Goal: Complete Application Form: Complete application form

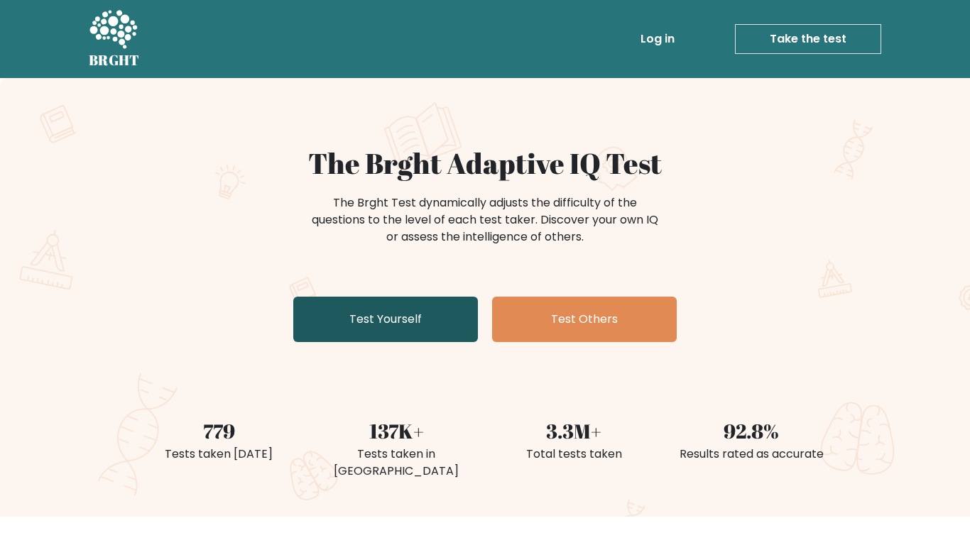
click at [405, 307] on link "Test Yourself" at bounding box center [385, 319] width 185 height 45
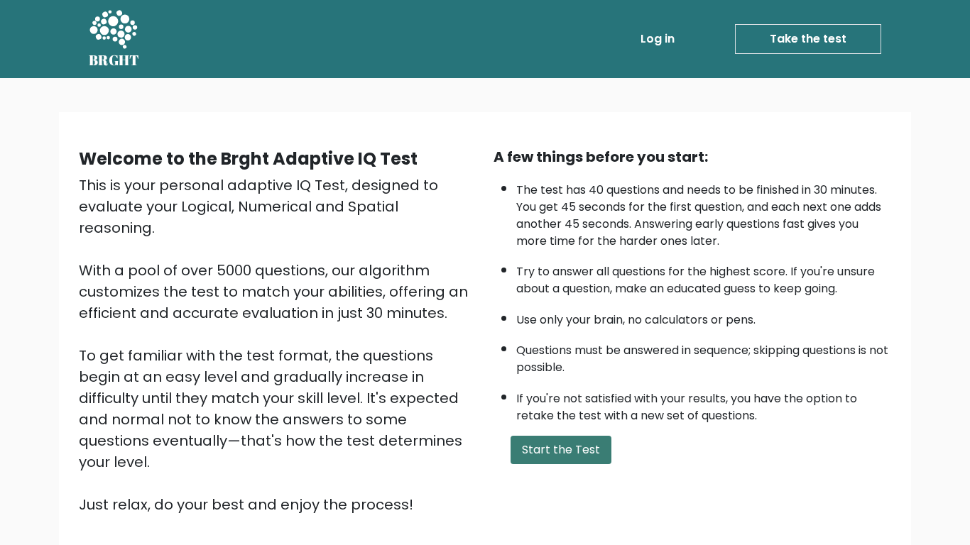
click at [585, 452] on button "Start the Test" at bounding box center [560, 450] width 101 height 28
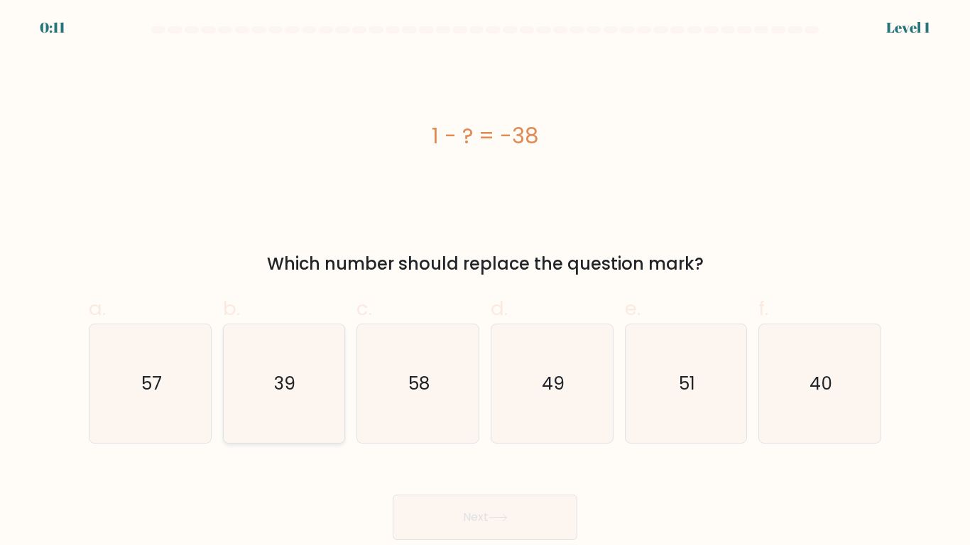
click at [280, 367] on icon "39" at bounding box center [283, 383] width 119 height 119
click at [485, 282] on input "b. 39" at bounding box center [485, 277] width 1 height 9
radio input "true"
click at [490, 515] on button "Next" at bounding box center [485, 517] width 185 height 45
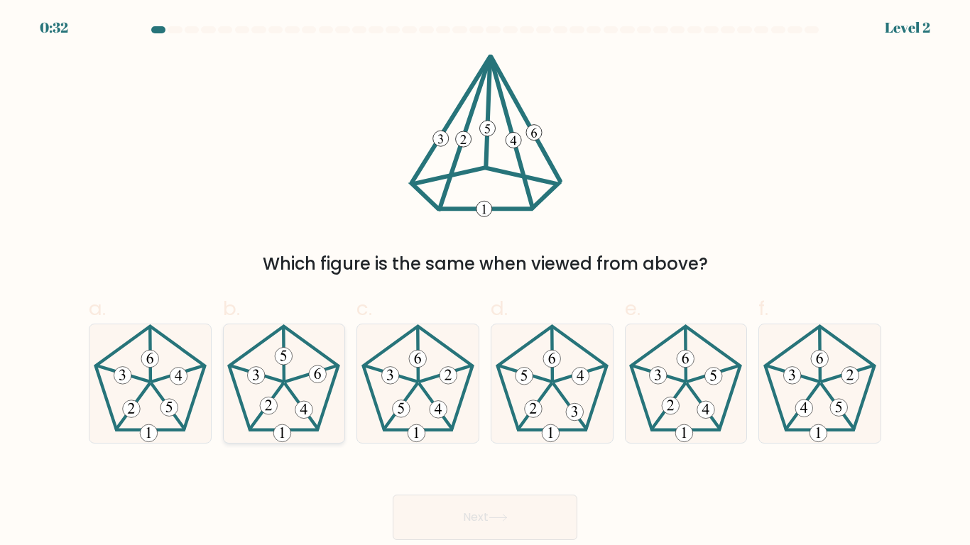
click at [296, 426] on icon at bounding box center [283, 383] width 119 height 119
click at [485, 282] on input "b." at bounding box center [485, 277] width 1 height 9
radio input "true"
click at [534, 537] on button "Next" at bounding box center [485, 517] width 185 height 45
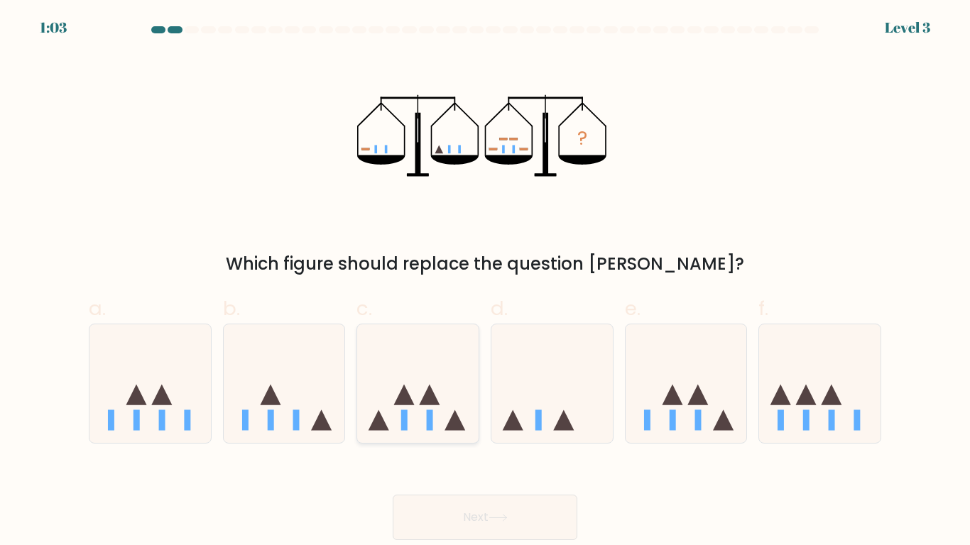
click at [415, 346] on icon at bounding box center [417, 384] width 121 height 100
click at [485, 282] on input "c." at bounding box center [485, 277] width 1 height 9
radio input "true"
click at [542, 521] on button "Next" at bounding box center [485, 517] width 185 height 45
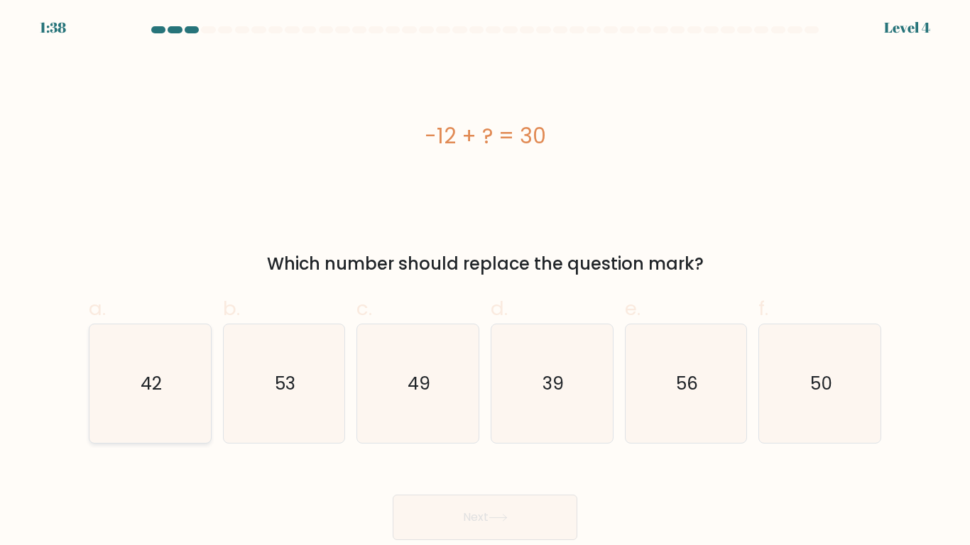
click at [154, 385] on text "42" at bounding box center [151, 383] width 21 height 25
click at [485, 282] on input "a. 42" at bounding box center [485, 277] width 1 height 9
radio input "true"
click at [511, 531] on button "Next" at bounding box center [485, 517] width 185 height 45
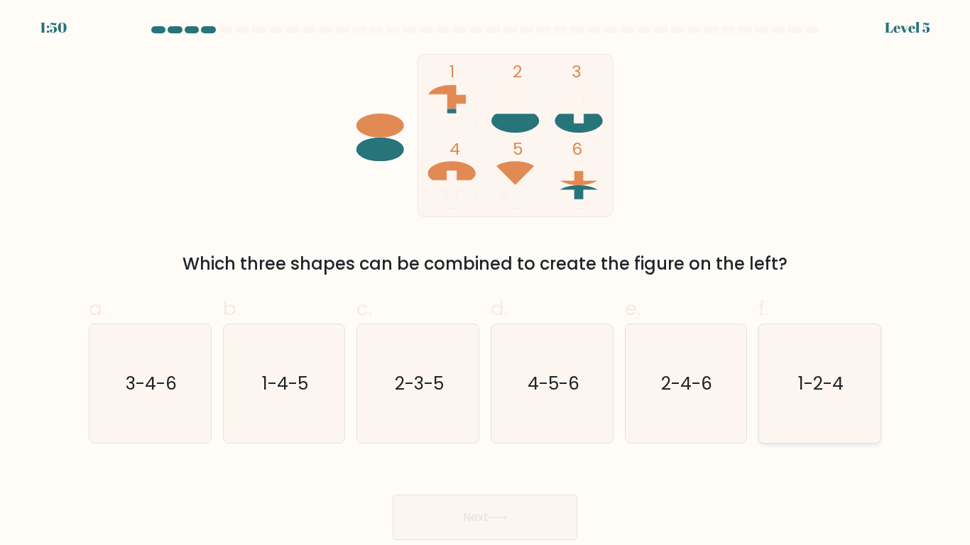
click at [809, 411] on icon "1-2-4" at bounding box center [819, 383] width 119 height 119
click at [486, 282] on input "f. 1-2-4" at bounding box center [485, 277] width 1 height 9
radio input "true"
click at [482, 521] on button "Next" at bounding box center [485, 517] width 185 height 45
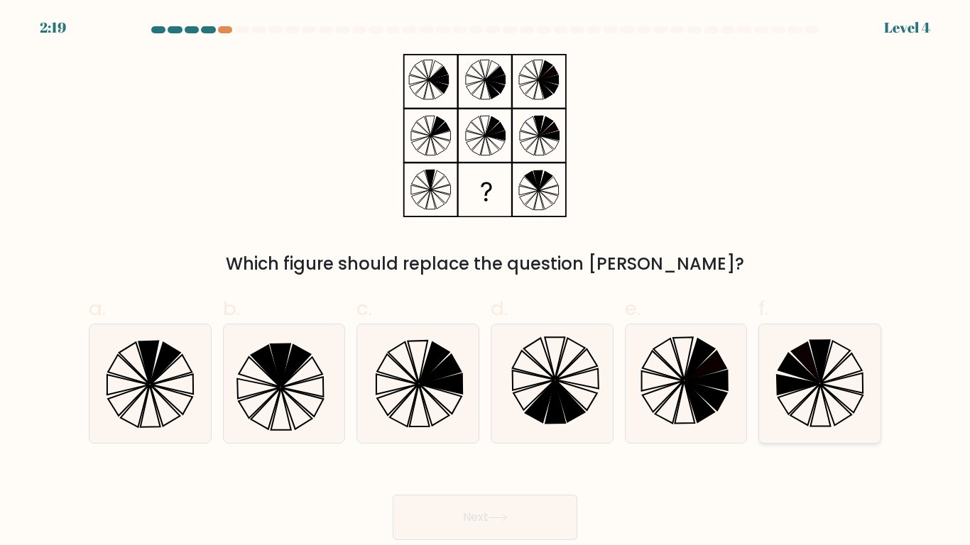
click at [838, 377] on icon at bounding box center [841, 369] width 41 height 30
click at [486, 282] on input "f." at bounding box center [485, 277] width 1 height 9
radio input "true"
click at [505, 501] on button "Next" at bounding box center [485, 517] width 185 height 45
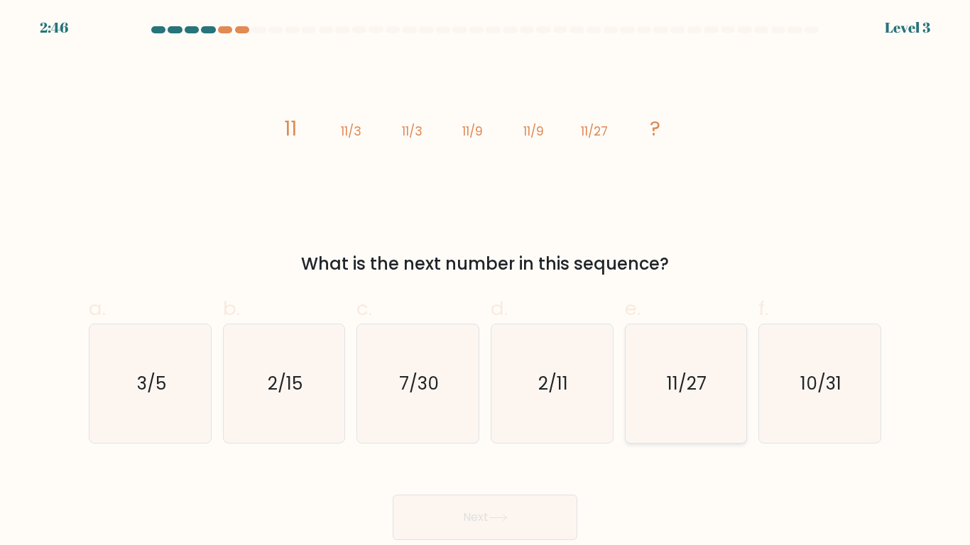
click at [678, 409] on icon "11/27" at bounding box center [685, 383] width 119 height 119
click at [486, 282] on input "e. 11/27" at bounding box center [485, 277] width 1 height 9
radio input "true"
click at [487, 508] on button "Next" at bounding box center [485, 517] width 185 height 45
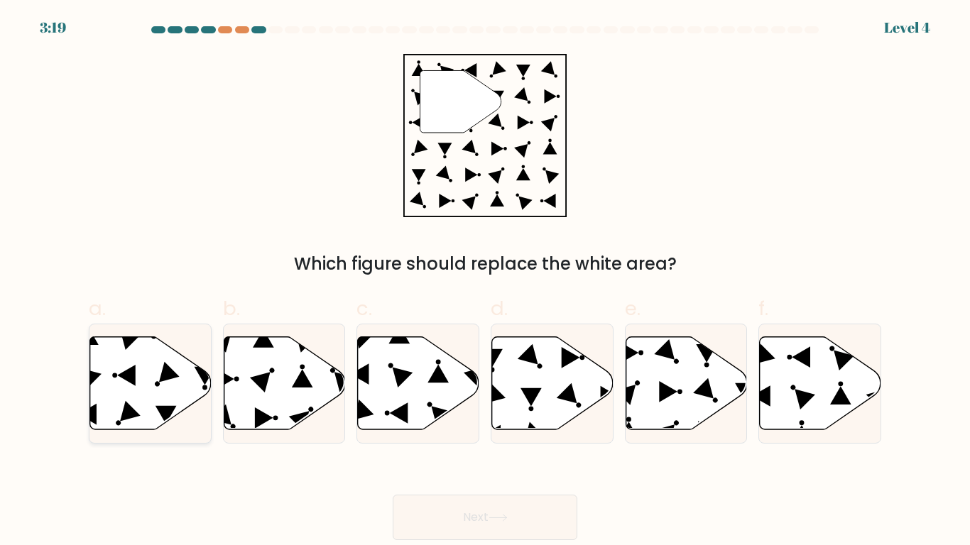
click at [156, 378] on icon at bounding box center [150, 383] width 121 height 93
click at [485, 282] on input "a." at bounding box center [485, 277] width 1 height 9
radio input "true"
click at [492, 523] on button "Next" at bounding box center [485, 517] width 185 height 45
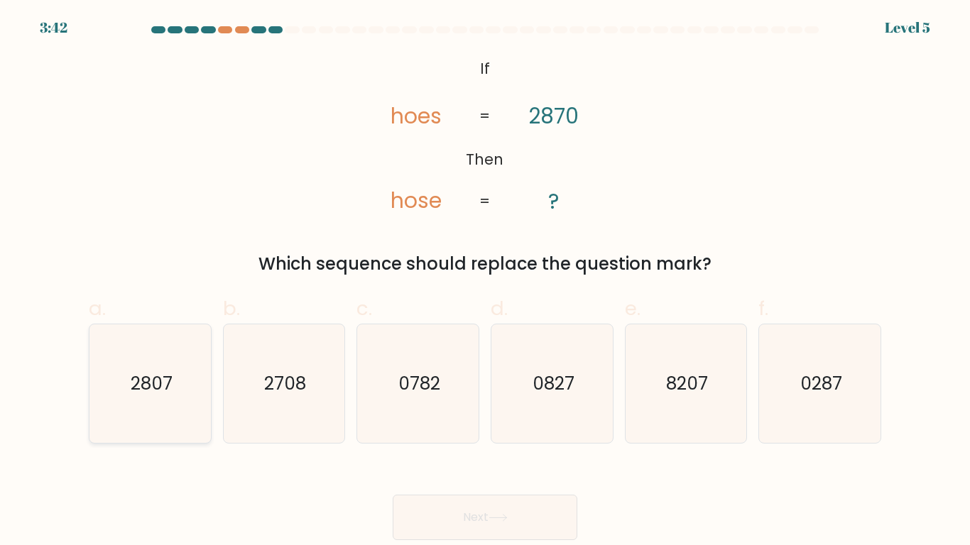
click at [160, 366] on icon "2807" at bounding box center [150, 383] width 119 height 119
click at [485, 282] on input "a. 2807" at bounding box center [485, 277] width 1 height 9
radio input "true"
click at [466, 530] on button "Next" at bounding box center [485, 517] width 185 height 45
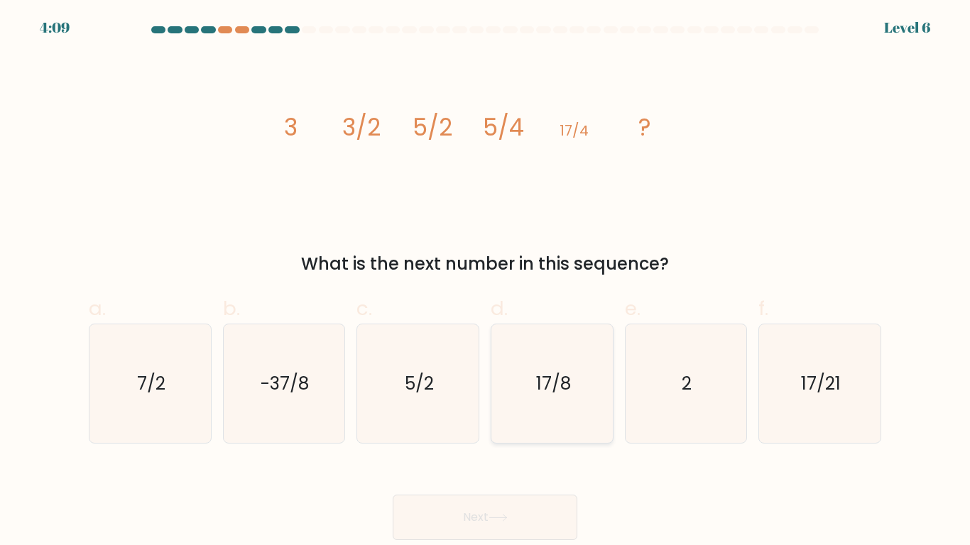
click at [579, 361] on icon "17/8" at bounding box center [552, 383] width 119 height 119
click at [486, 282] on input "d. 17/8" at bounding box center [485, 277] width 1 height 9
radio input "true"
click at [456, 504] on button "Next" at bounding box center [485, 517] width 185 height 45
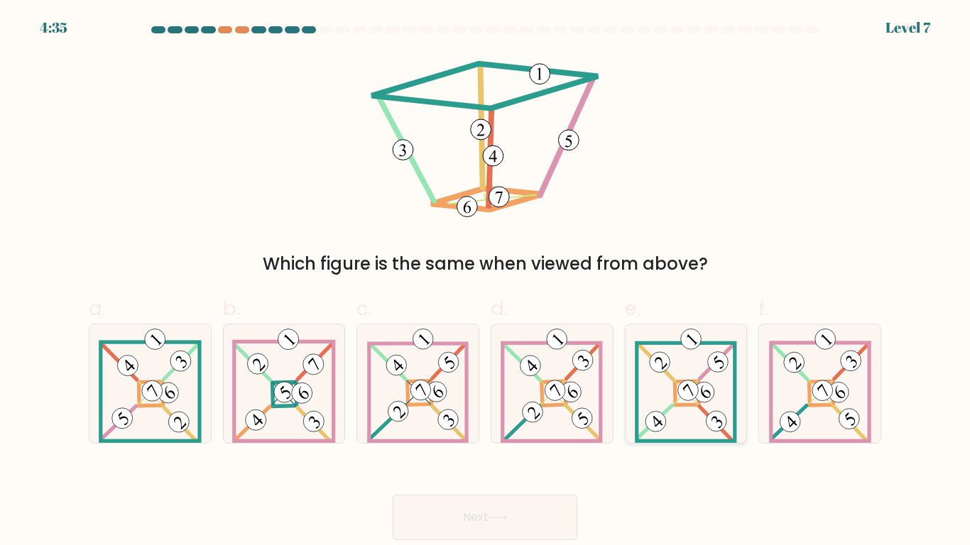
click at [660, 352] on 110 at bounding box center [659, 362] width 29 height 29
click at [486, 282] on input "e." at bounding box center [485, 277] width 1 height 9
radio input "true"
click at [471, 518] on button "Next" at bounding box center [485, 517] width 185 height 45
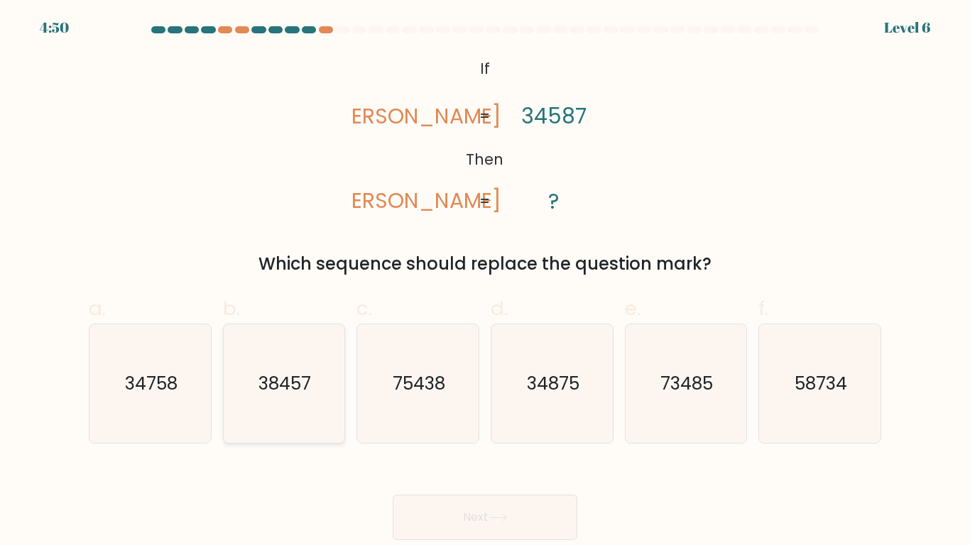
click at [286, 388] on text "38457" at bounding box center [285, 383] width 53 height 25
click at [485, 282] on input "b. 38457" at bounding box center [485, 277] width 1 height 9
radio input "true"
click at [456, 503] on button "Next" at bounding box center [485, 517] width 185 height 45
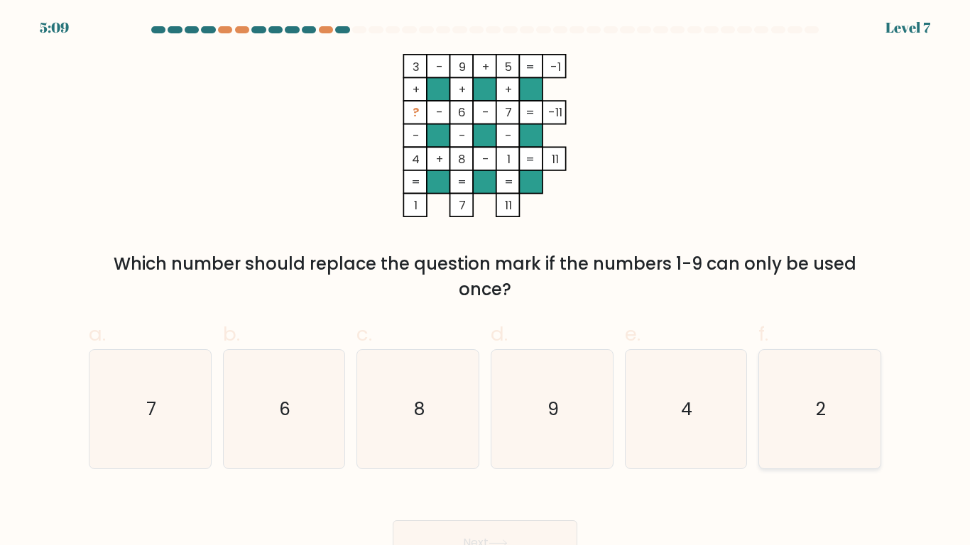
click at [806, 460] on icon "2" at bounding box center [819, 409] width 119 height 119
click at [486, 282] on input "f. 2" at bounding box center [485, 277] width 1 height 9
radio input "true"
click at [476, 534] on button "Next" at bounding box center [485, 542] width 185 height 45
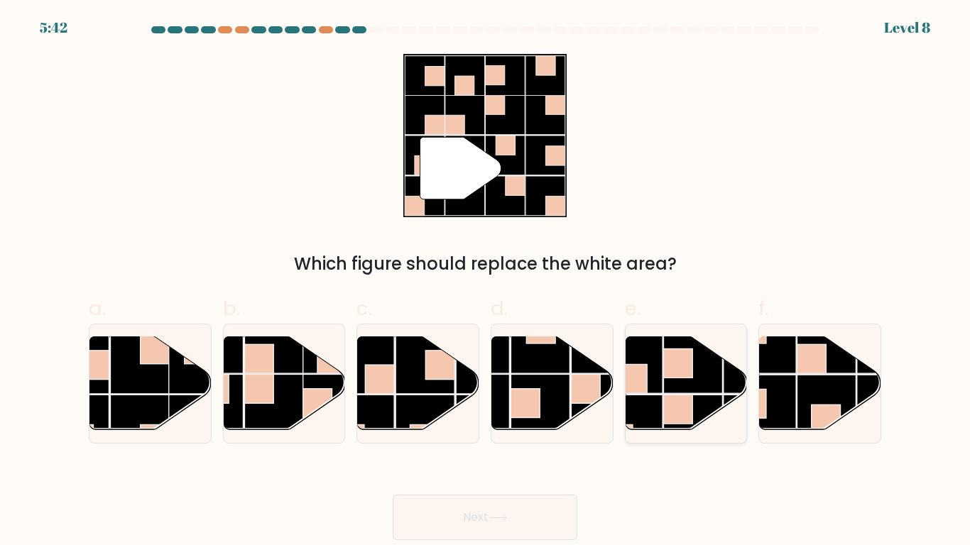
click at [685, 402] on rect at bounding box center [677, 409] width 29 height 29
click at [486, 282] on input "e." at bounding box center [485, 277] width 1 height 9
radio input "true"
click at [520, 525] on button "Next" at bounding box center [485, 517] width 185 height 45
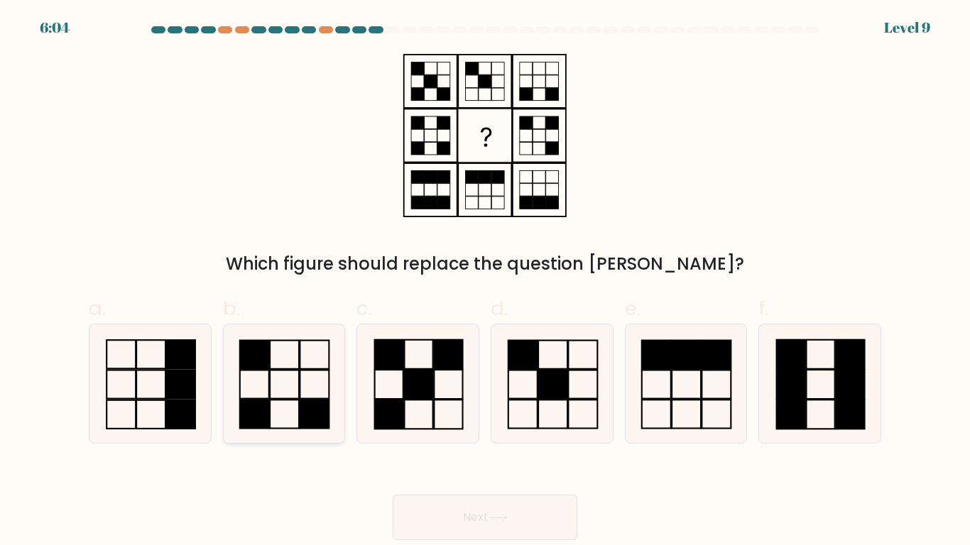
click at [310, 413] on rect at bounding box center [314, 414] width 29 height 28
click at [485, 282] on input "b." at bounding box center [485, 277] width 1 height 9
radio input "true"
click at [500, 511] on button "Next" at bounding box center [485, 517] width 185 height 45
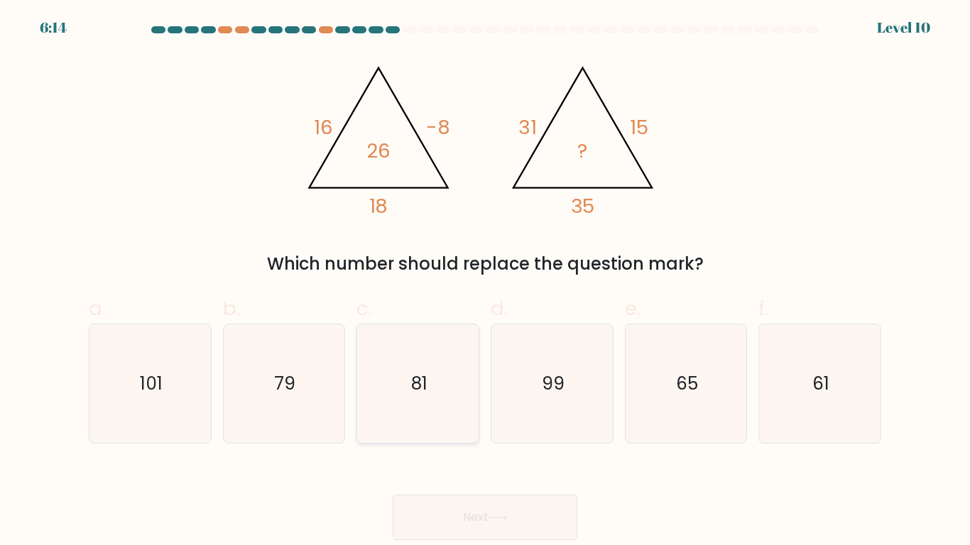
click at [443, 400] on icon "81" at bounding box center [418, 383] width 119 height 119
click at [485, 282] on input "c. 81" at bounding box center [485, 277] width 1 height 9
radio input "true"
click at [500, 518] on icon at bounding box center [497, 518] width 17 height 6
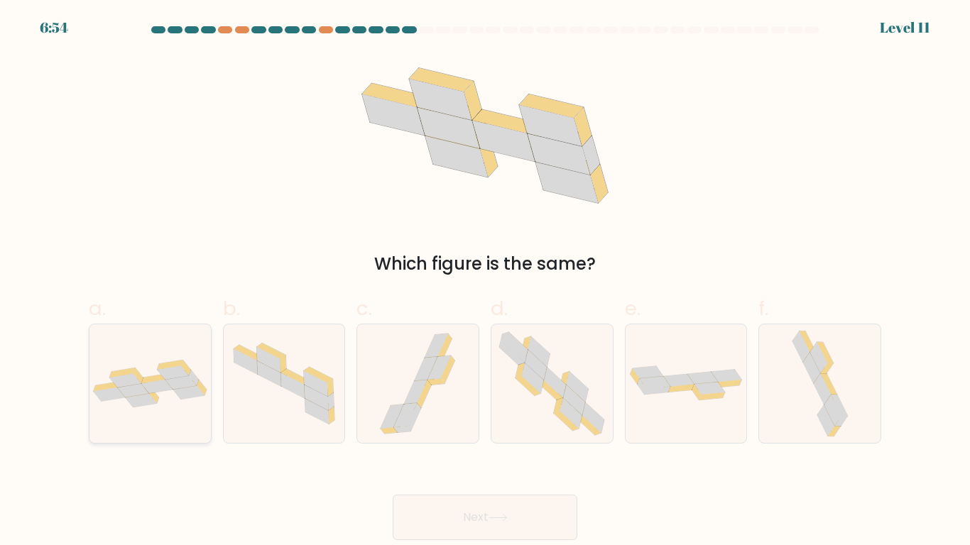
click at [154, 402] on icon at bounding box center [141, 399] width 31 height 13
click at [485, 282] on input "a." at bounding box center [485, 277] width 1 height 9
radio input "true"
click at [491, 519] on button "Next" at bounding box center [485, 517] width 185 height 45
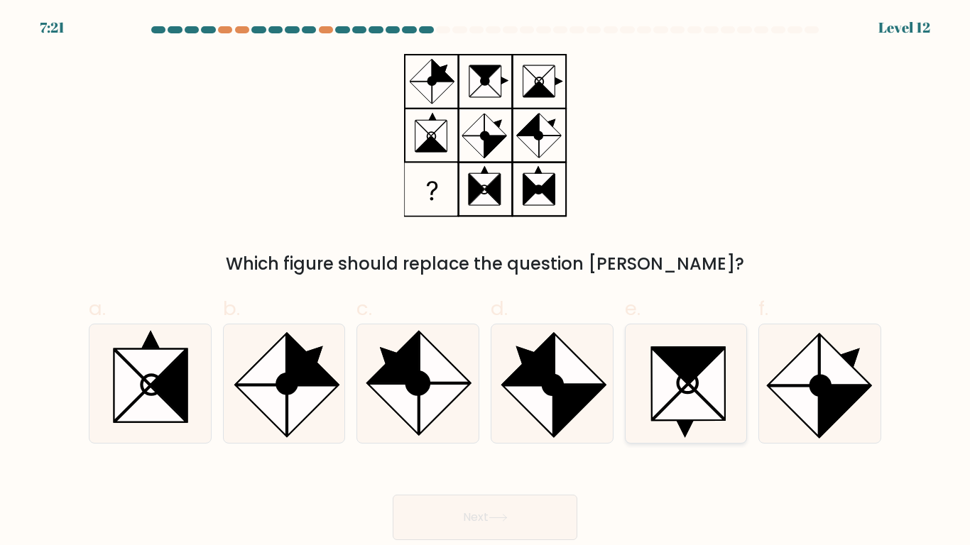
click at [674, 405] on icon at bounding box center [688, 402] width 71 height 35
click at [486, 282] on input "e." at bounding box center [485, 277] width 1 height 9
radio input "true"
click at [508, 519] on icon at bounding box center [497, 518] width 19 height 8
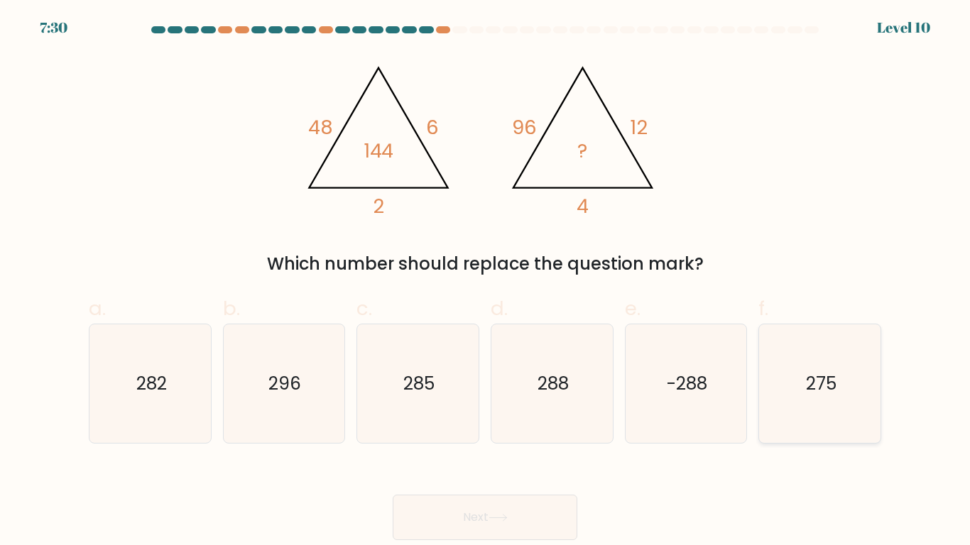
click at [790, 381] on icon "275" at bounding box center [819, 383] width 119 height 119
click at [486, 282] on input "f. 275" at bounding box center [485, 277] width 1 height 9
radio input "true"
click at [435, 523] on button "Next" at bounding box center [485, 517] width 185 height 45
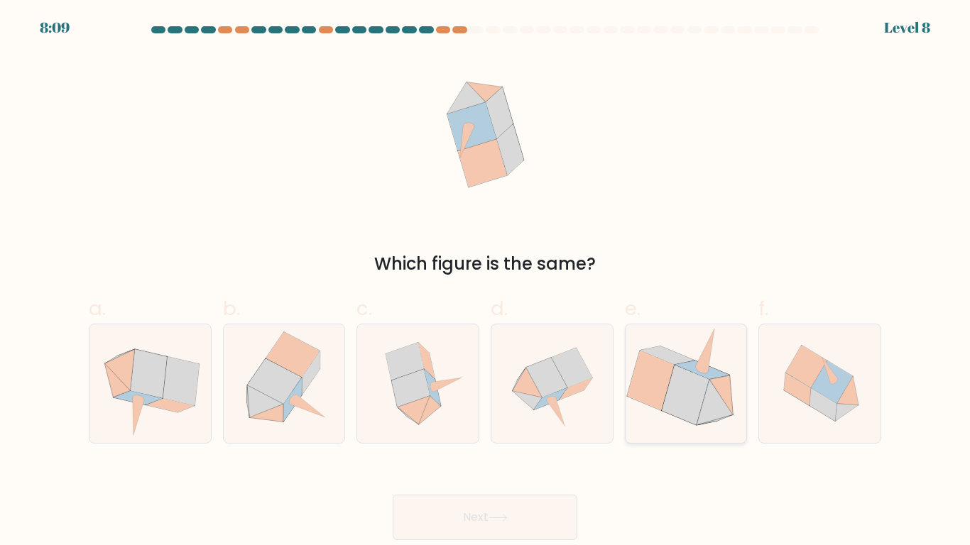
click at [699, 386] on icon at bounding box center [686, 395] width 48 height 60
click at [486, 282] on input "e." at bounding box center [485, 277] width 1 height 9
radio input "true"
click at [542, 500] on button "Next" at bounding box center [485, 517] width 185 height 45
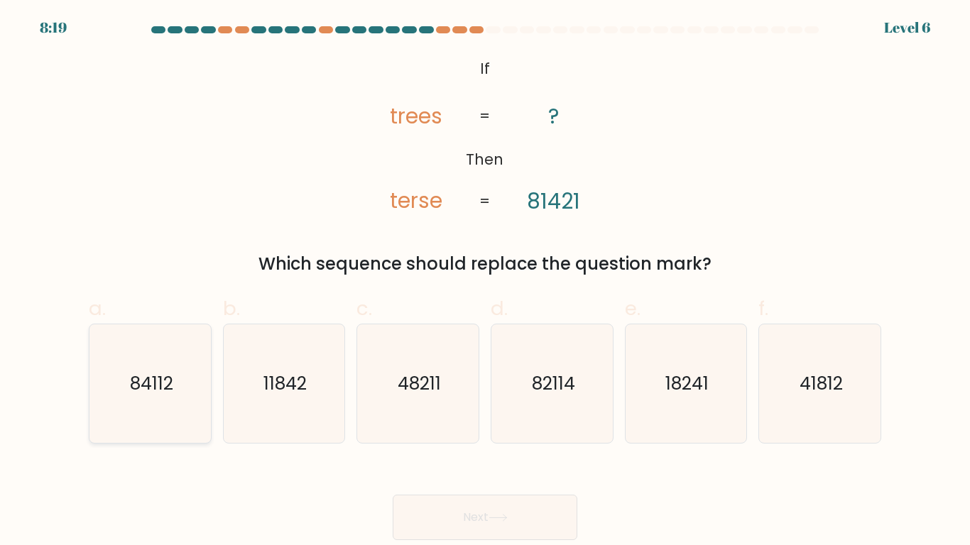
click at [146, 411] on icon "84112" at bounding box center [150, 383] width 119 height 119
click at [485, 282] on input "a. 84112" at bounding box center [485, 277] width 1 height 9
radio input "true"
click at [473, 542] on body "8:18 Level 6 If" at bounding box center [485, 272] width 970 height 545
click at [458, 535] on button "Next" at bounding box center [485, 517] width 185 height 45
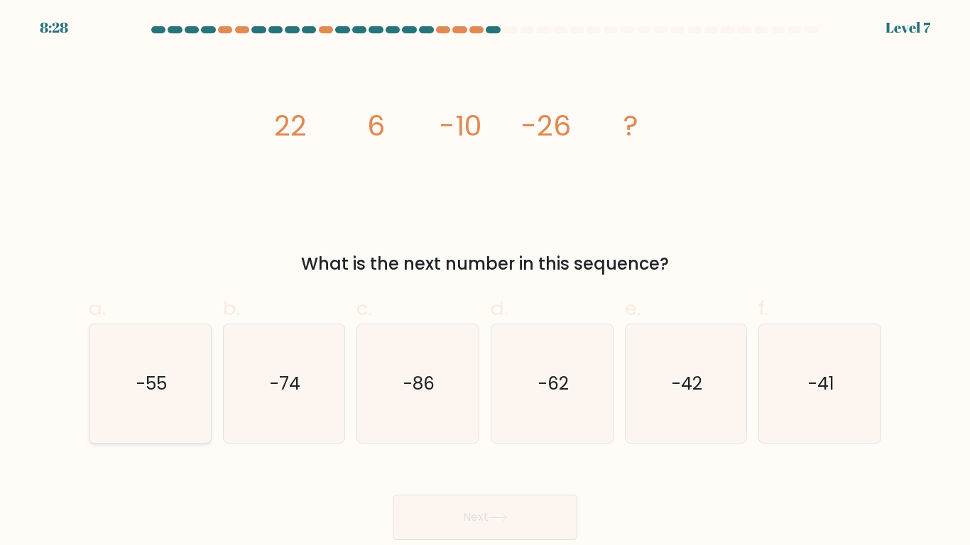
click at [192, 384] on icon "-55" at bounding box center [150, 383] width 119 height 119
click at [485, 282] on input "a. -55" at bounding box center [485, 277] width 1 height 9
radio input "true"
click at [456, 521] on button "Next" at bounding box center [485, 517] width 185 height 45
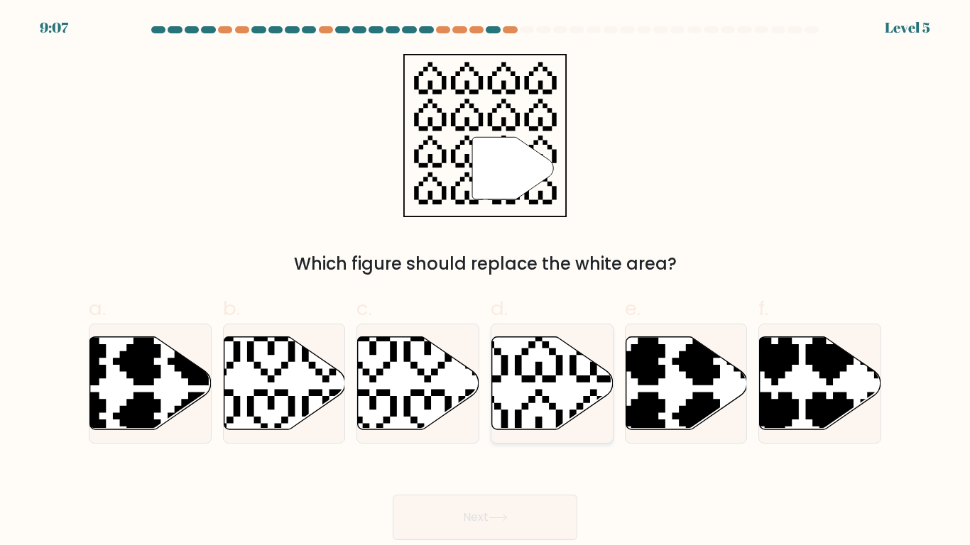
click at [537, 382] on icon at bounding box center [552, 383] width 121 height 93
click at [486, 282] on input "d." at bounding box center [485, 277] width 1 height 9
radio input "true"
click at [499, 514] on icon at bounding box center [497, 518] width 19 height 8
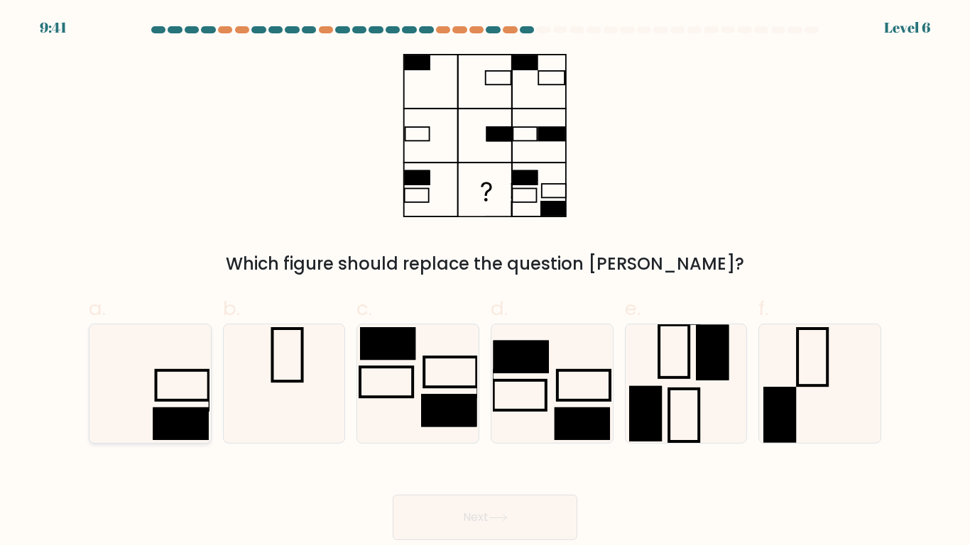
click at [182, 400] on rect at bounding box center [181, 386] width 53 height 30
click at [485, 282] on input "a." at bounding box center [485, 277] width 1 height 9
radio input "true"
click at [513, 530] on button "Next" at bounding box center [485, 517] width 185 height 45
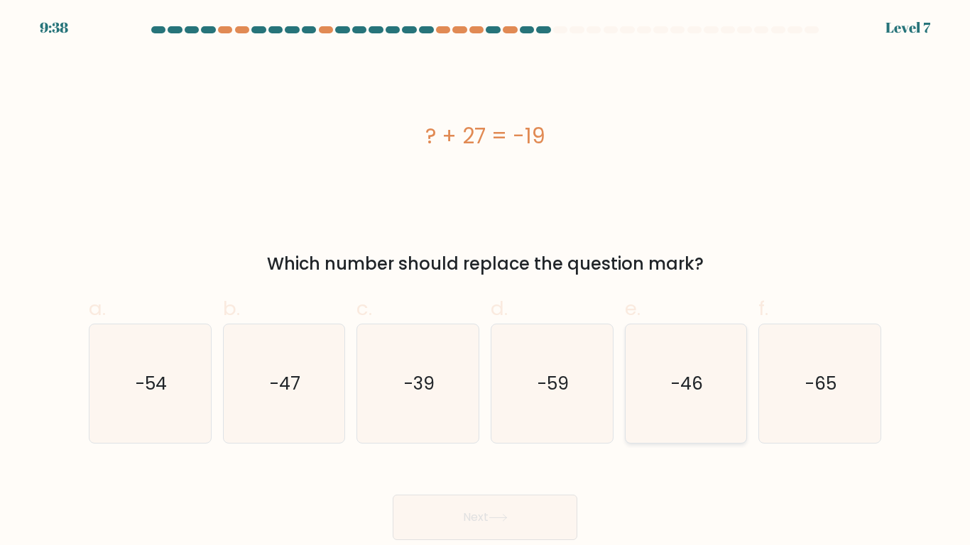
click at [679, 389] on text "-46" at bounding box center [687, 383] width 32 height 25
click at [486, 282] on input "e. -46" at bounding box center [485, 277] width 1 height 9
radio input "true"
click at [521, 505] on button "Next" at bounding box center [485, 517] width 185 height 45
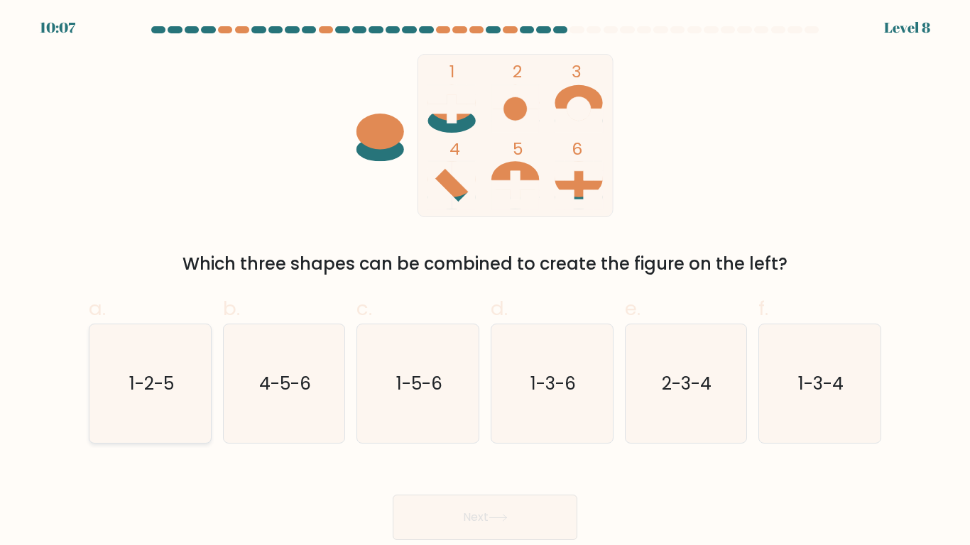
click at [153, 344] on icon "1-2-5" at bounding box center [150, 383] width 119 height 119
click at [485, 282] on input "a. 1-2-5" at bounding box center [485, 277] width 1 height 9
radio input "true"
click at [468, 503] on button "Next" at bounding box center [485, 517] width 185 height 45
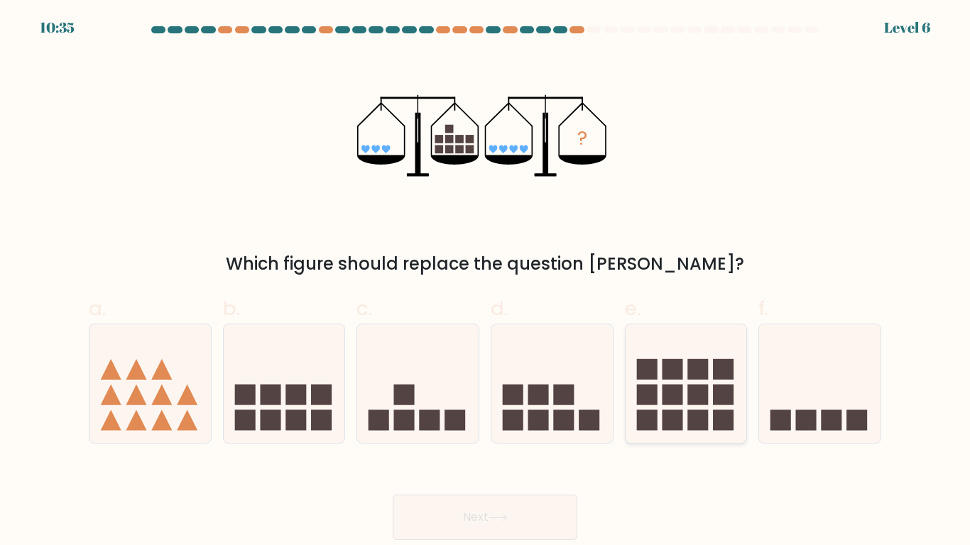
click at [680, 410] on rect at bounding box center [672, 420] width 21 height 21
click at [486, 282] on input "e." at bounding box center [485, 277] width 1 height 9
radio input "true"
click at [430, 520] on button "Next" at bounding box center [485, 517] width 185 height 45
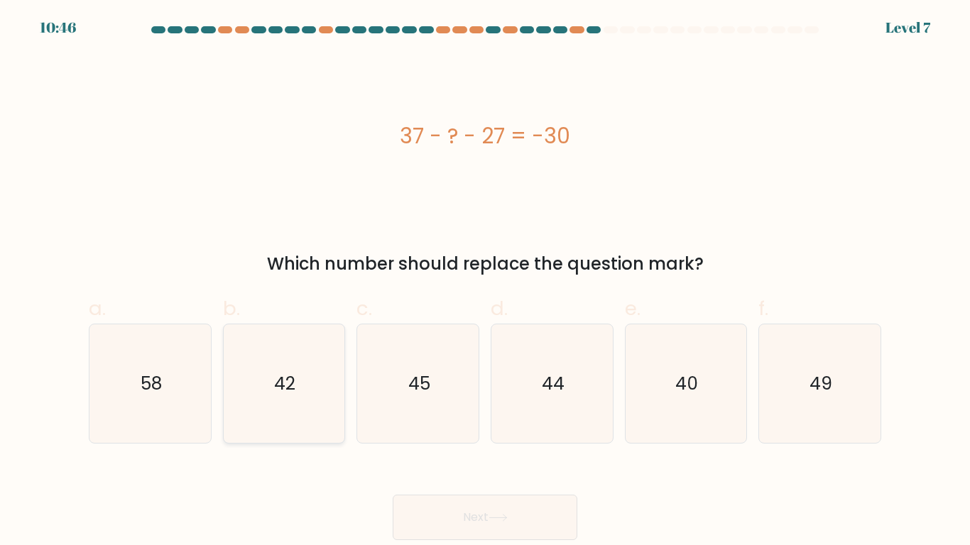
click at [258, 361] on icon "42" at bounding box center [283, 383] width 119 height 119
click at [485, 282] on input "b. 42" at bounding box center [485, 277] width 1 height 9
radio input "true"
click at [454, 497] on button "Next" at bounding box center [485, 517] width 185 height 45
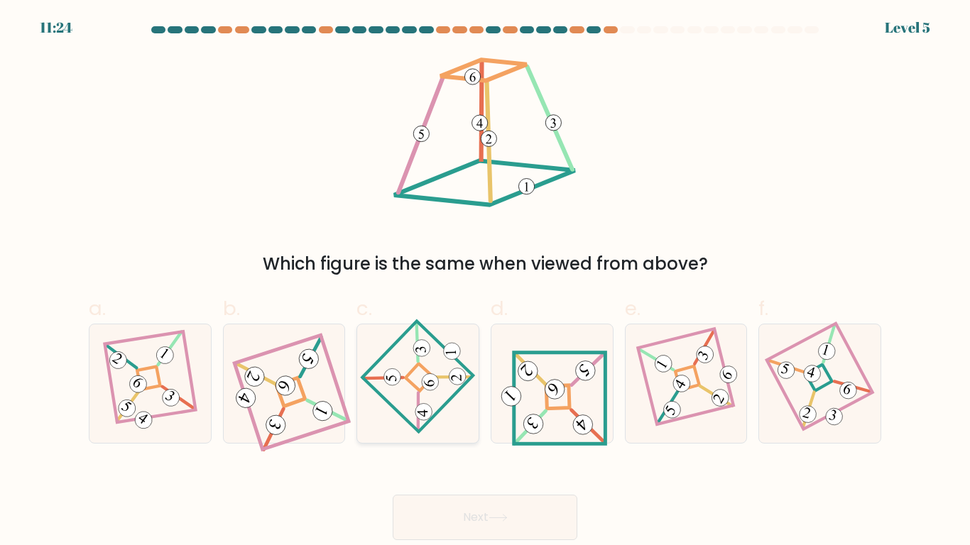
click at [463, 374] on 867 at bounding box center [457, 376] width 17 height 17
click at [485, 282] on input "c." at bounding box center [485, 277] width 1 height 9
radio input "true"
click at [476, 508] on button "Next" at bounding box center [485, 517] width 185 height 45
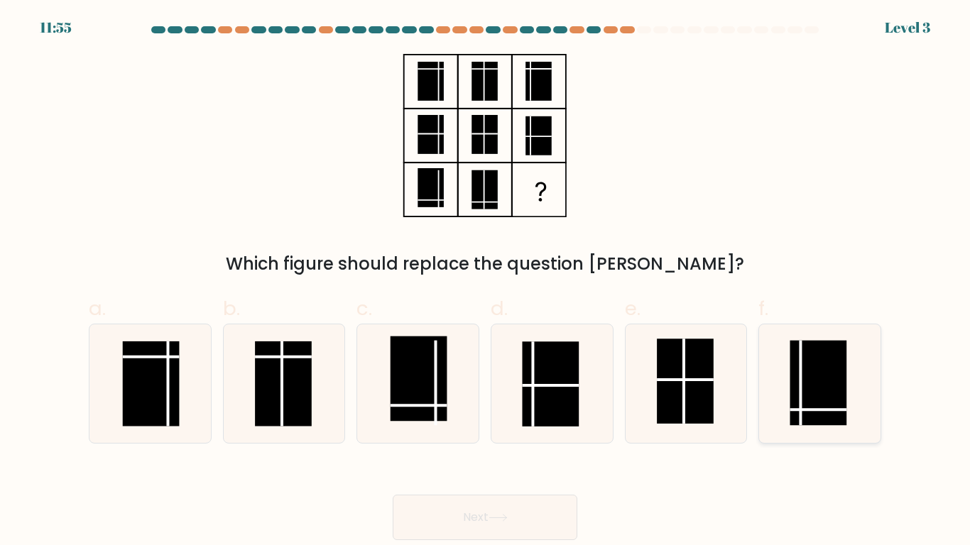
click at [793, 410] on line at bounding box center [818, 410] width 57 height 0
click at [486, 282] on input "f." at bounding box center [485, 277] width 1 height 9
radio input "true"
click at [504, 530] on button "Next" at bounding box center [485, 517] width 185 height 45
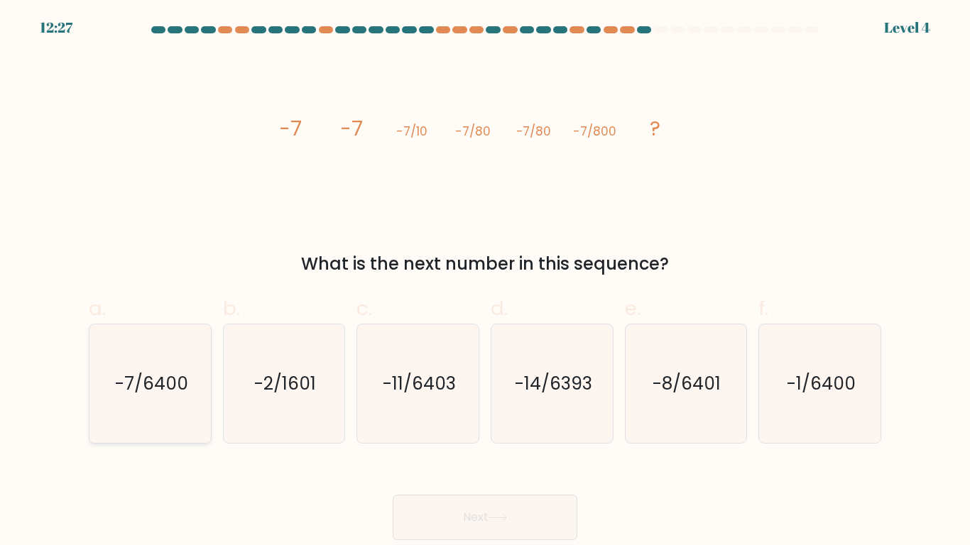
click at [112, 386] on icon "-7/6400" at bounding box center [150, 383] width 119 height 119
click at [485, 282] on input "a. -7/6400" at bounding box center [485, 277] width 1 height 9
radio input "true"
click at [520, 531] on button "Next" at bounding box center [485, 517] width 185 height 45
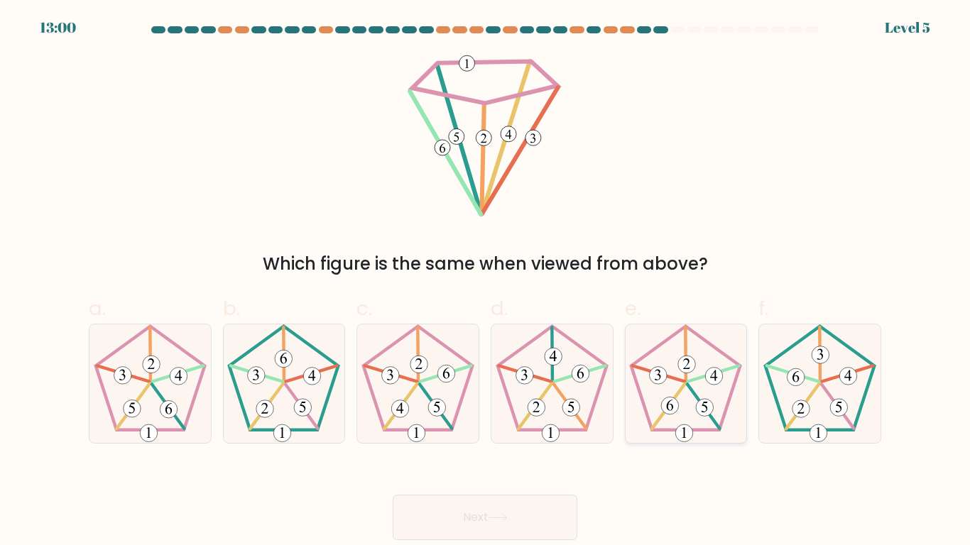
click at [677, 434] on 283 at bounding box center [685, 434] width 18 height 18
click at [486, 282] on input "e." at bounding box center [485, 277] width 1 height 9
radio input "true"
click at [515, 509] on button "Next" at bounding box center [485, 517] width 185 height 45
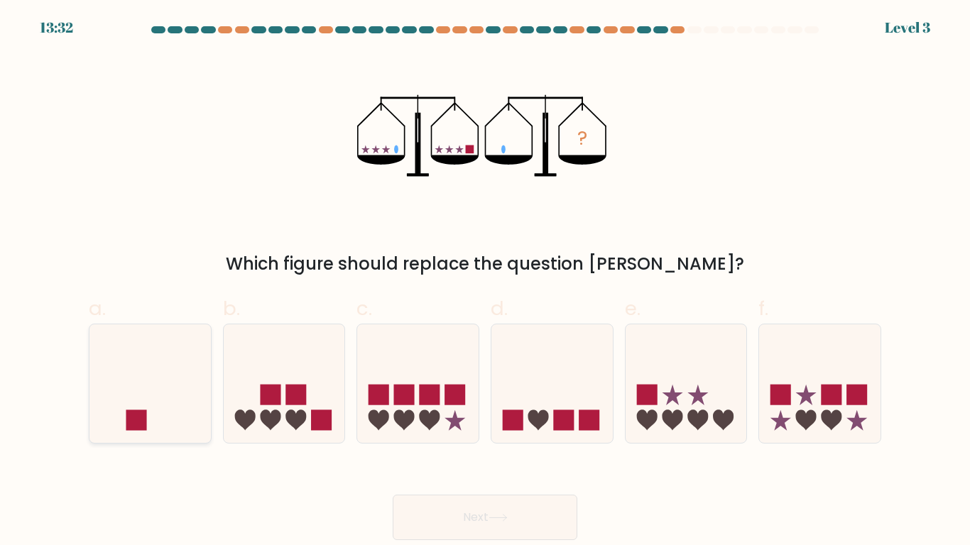
click at [152, 353] on icon at bounding box center [149, 384] width 121 height 100
click at [485, 282] on input "a." at bounding box center [485, 277] width 1 height 9
radio input "true"
click at [501, 536] on button "Next" at bounding box center [485, 517] width 185 height 45
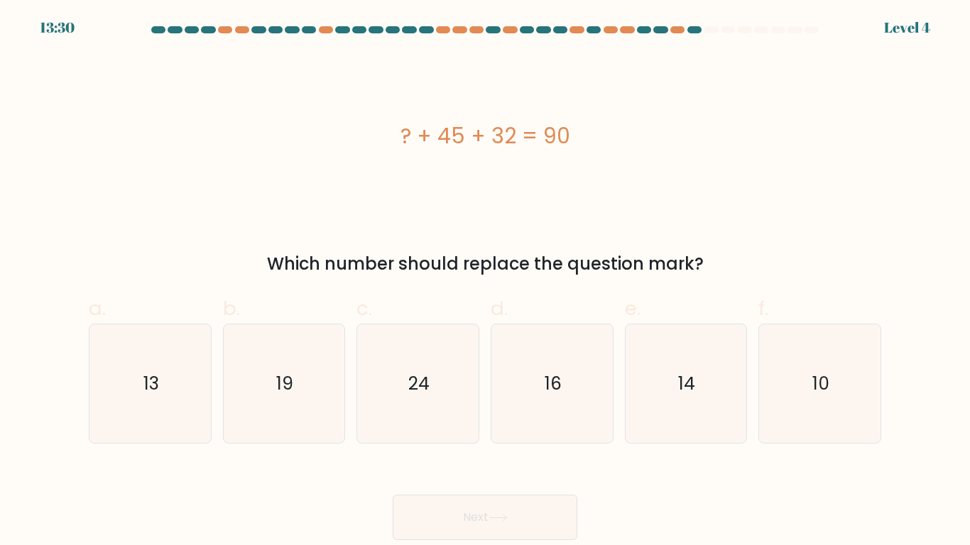
click at [570, 144] on div "? + 45 + 32 = 90" at bounding box center [485, 136] width 792 height 32
click at [136, 396] on icon "13" at bounding box center [150, 383] width 119 height 119
click at [485, 282] on input "a. 13" at bounding box center [485, 277] width 1 height 9
radio input "true"
click at [441, 508] on button "Next" at bounding box center [485, 517] width 185 height 45
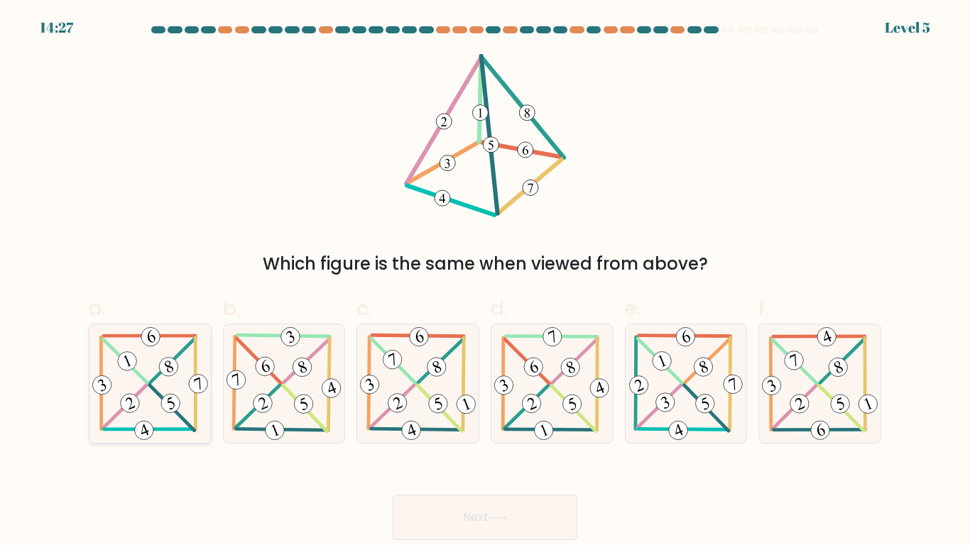
click at [185, 398] on icon at bounding box center [149, 383] width 121 height 119
click at [485, 282] on input "a." at bounding box center [485, 277] width 1 height 9
radio input "true"
click at [541, 511] on button "Next" at bounding box center [485, 517] width 185 height 45
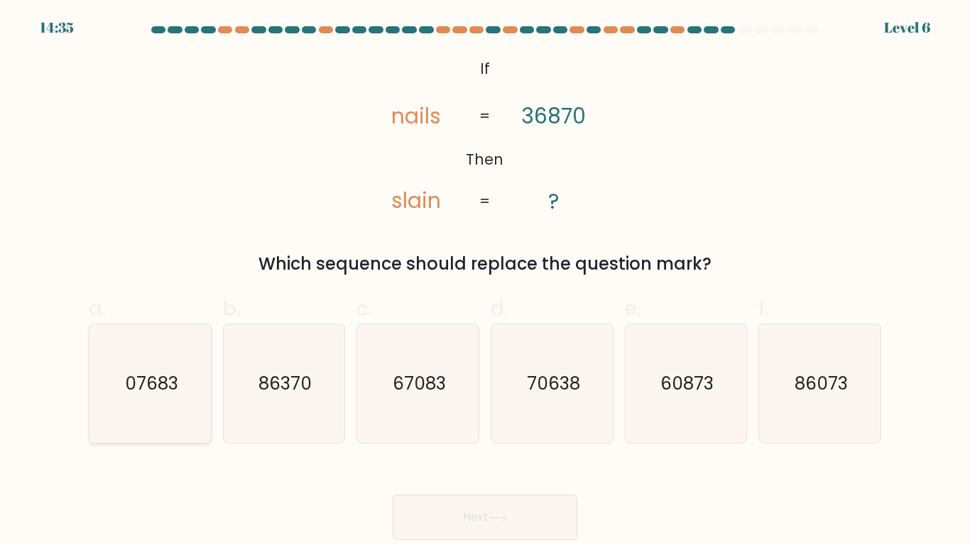
click at [180, 374] on icon "07683" at bounding box center [150, 383] width 119 height 119
click at [485, 282] on input "a. 07683" at bounding box center [485, 277] width 1 height 9
radio input "true"
click at [494, 521] on icon at bounding box center [497, 518] width 19 height 8
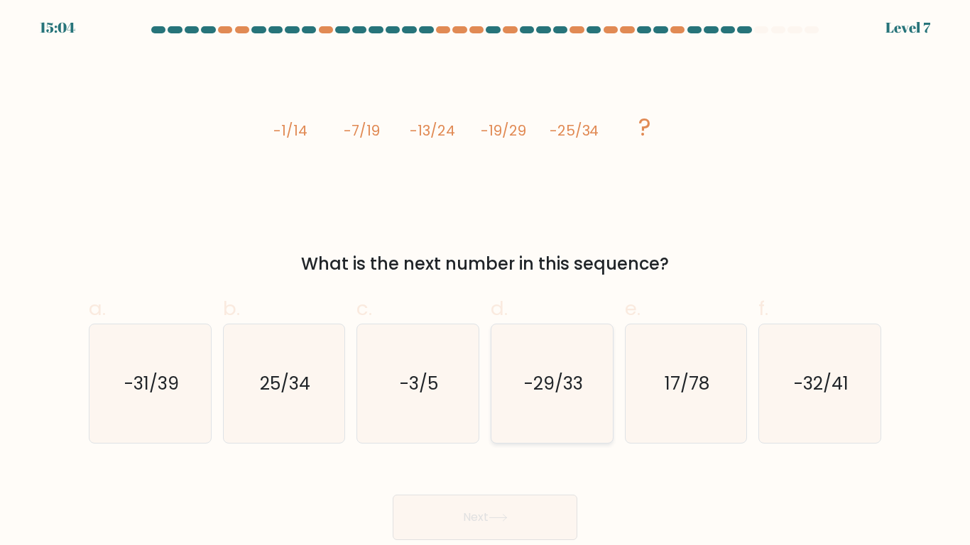
click at [564, 425] on icon "-29/33" at bounding box center [552, 383] width 119 height 119
click at [486, 282] on input "d. -29/33" at bounding box center [485, 277] width 1 height 9
radio input "true"
click at [481, 498] on button "Next" at bounding box center [485, 517] width 185 height 45
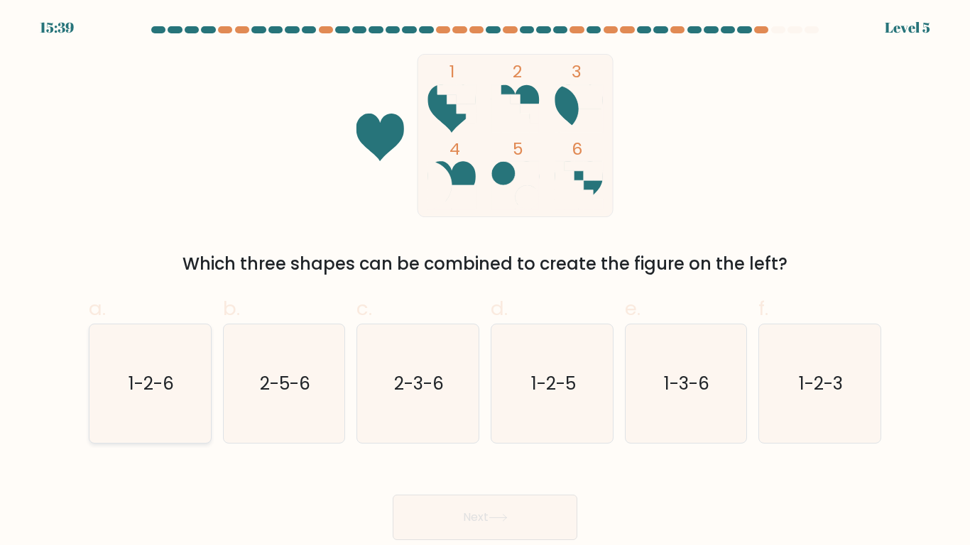
click at [161, 359] on icon "1-2-6" at bounding box center [150, 383] width 119 height 119
click at [485, 282] on input "a. 1-2-6" at bounding box center [485, 277] width 1 height 9
radio input "true"
click at [503, 528] on button "Next" at bounding box center [485, 517] width 185 height 45
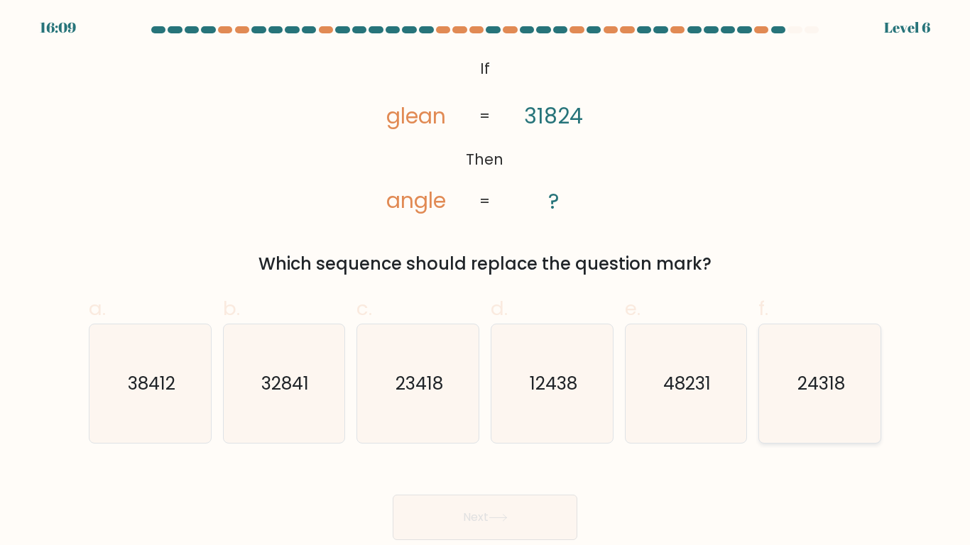
click at [797, 404] on icon "24318" at bounding box center [819, 383] width 119 height 119
click at [486, 282] on input "f. 24318" at bounding box center [485, 277] width 1 height 9
radio input "true"
click at [474, 513] on button "Next" at bounding box center [485, 517] width 185 height 45
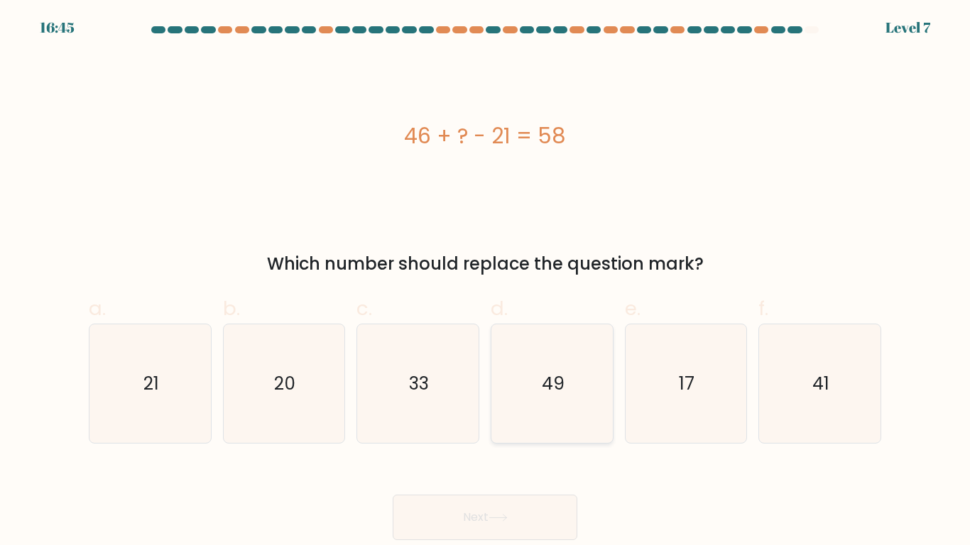
click at [557, 361] on icon "49" at bounding box center [552, 383] width 119 height 119
click at [486, 282] on input "d. 49" at bounding box center [485, 277] width 1 height 9
radio input "true"
click at [483, 514] on button "Next" at bounding box center [485, 517] width 185 height 45
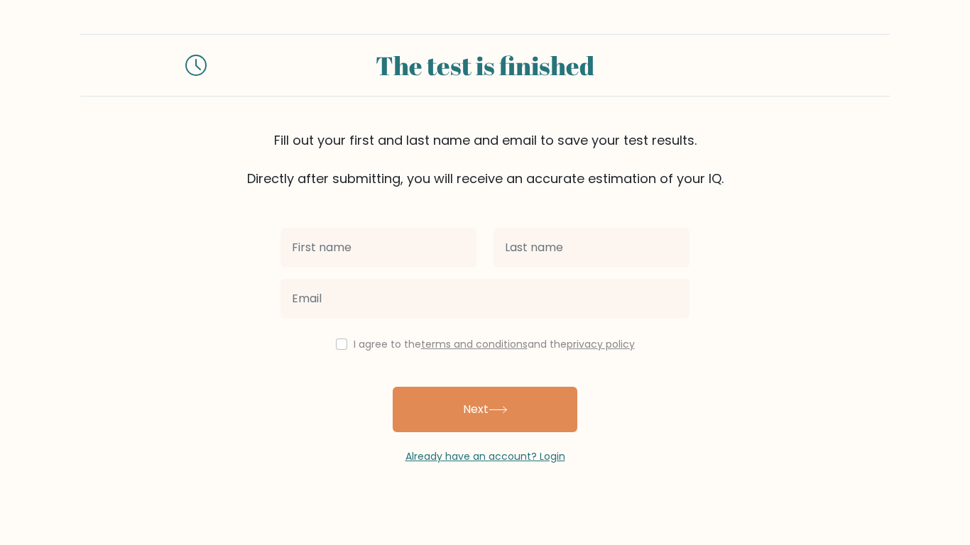
click at [383, 268] on div at bounding box center [378, 247] width 213 height 51
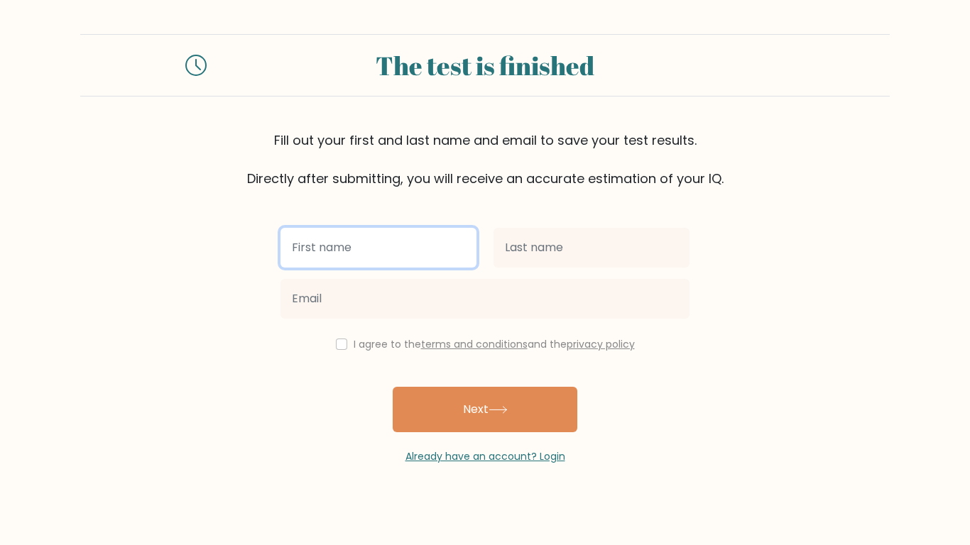
click at [352, 235] on input "text" at bounding box center [378, 248] width 196 height 40
type input "Connor"
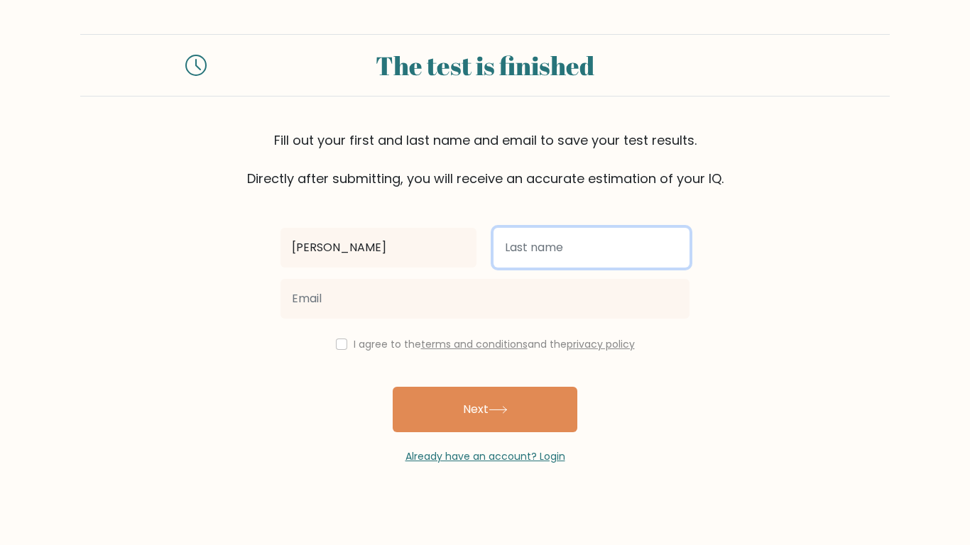
click at [549, 264] on input "text" at bounding box center [591, 248] width 196 height 40
type input "Bork"
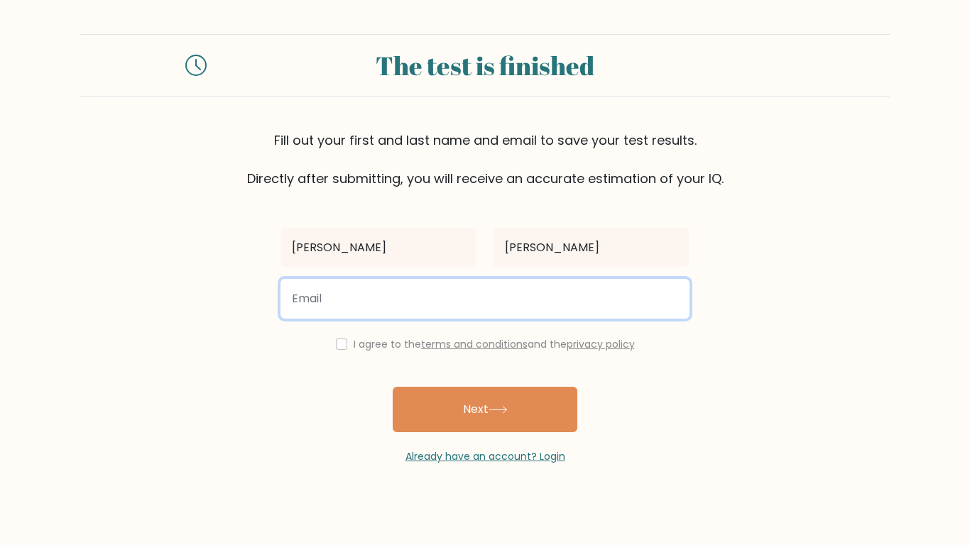
click at [525, 287] on input "email" at bounding box center [484, 299] width 409 height 40
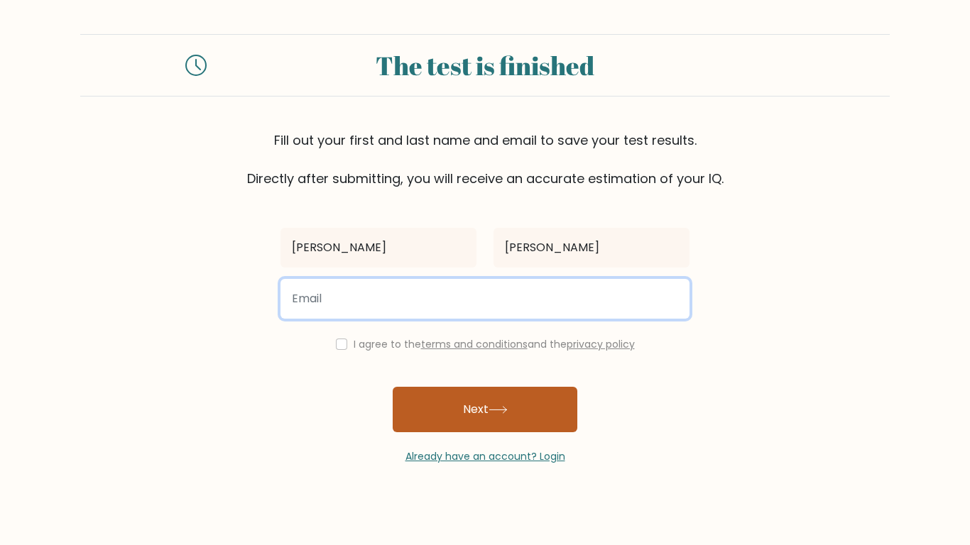
type input "connor.bor29@elkinsdistrict.org"
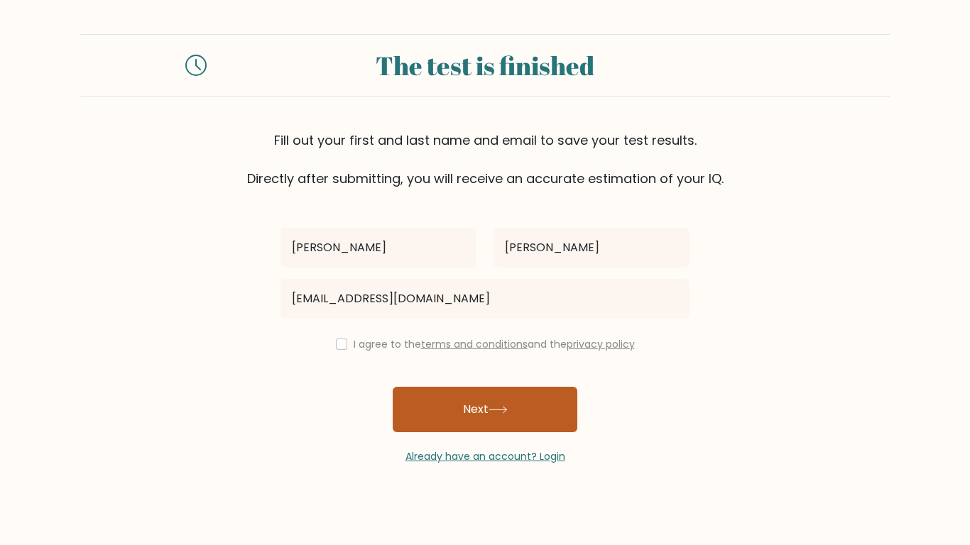
click at [450, 419] on button "Next" at bounding box center [485, 409] width 185 height 45
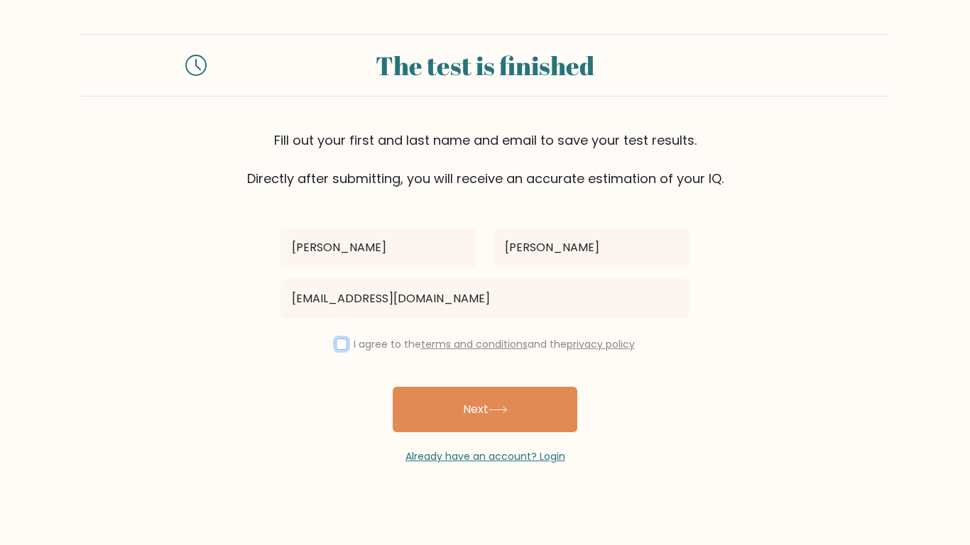
click at [336, 344] on input "checkbox" at bounding box center [341, 344] width 11 height 11
checkbox input "true"
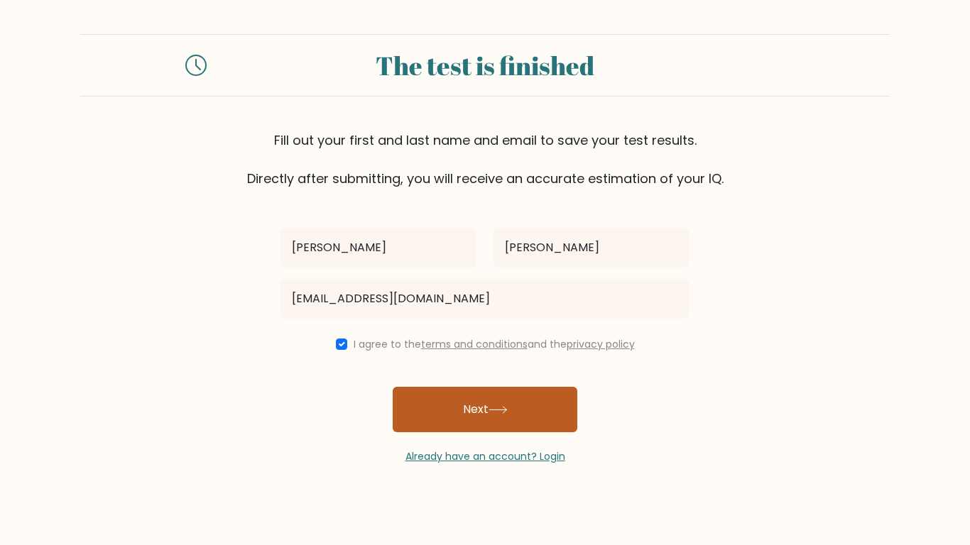
click at [439, 398] on button "Next" at bounding box center [485, 409] width 185 height 45
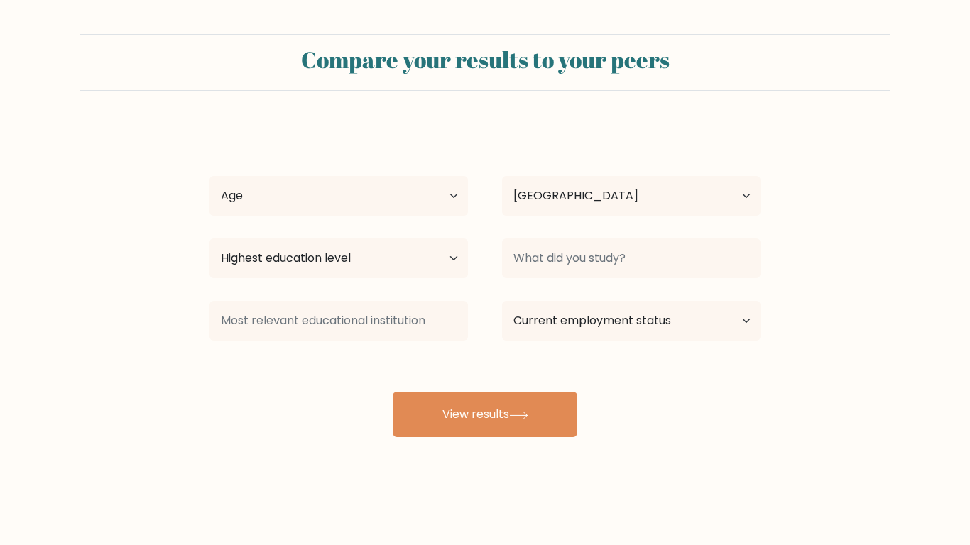
select select "US"
click at [385, 180] on select "Age Under 18 years old 18-24 years old 25-34 years old 35-44 years old 45-54 ye…" at bounding box center [338, 196] width 258 height 40
select select "min_18"
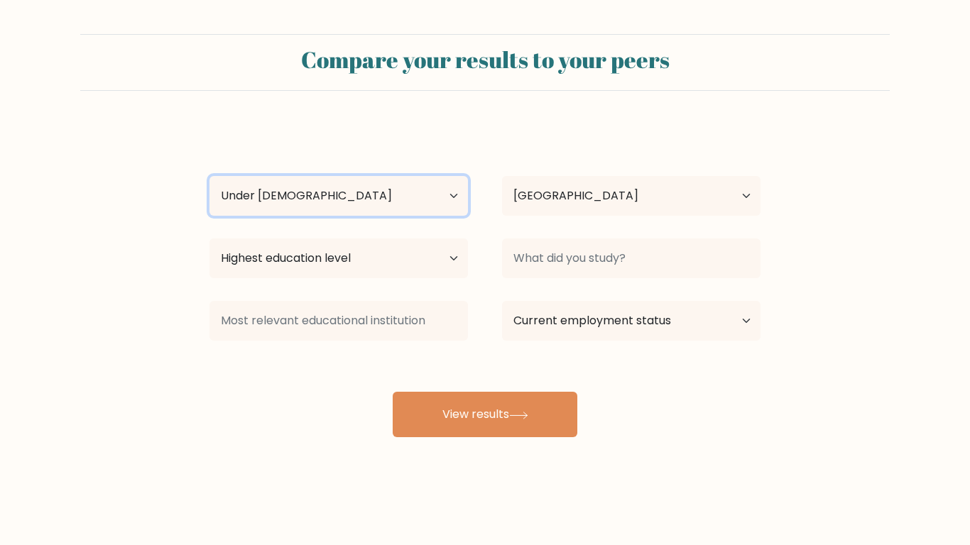
click at [209, 176] on select "Age Under 18 years old 18-24 years old 25-34 years old 35-44 years old 45-54 ye…" at bounding box center [338, 196] width 258 height 40
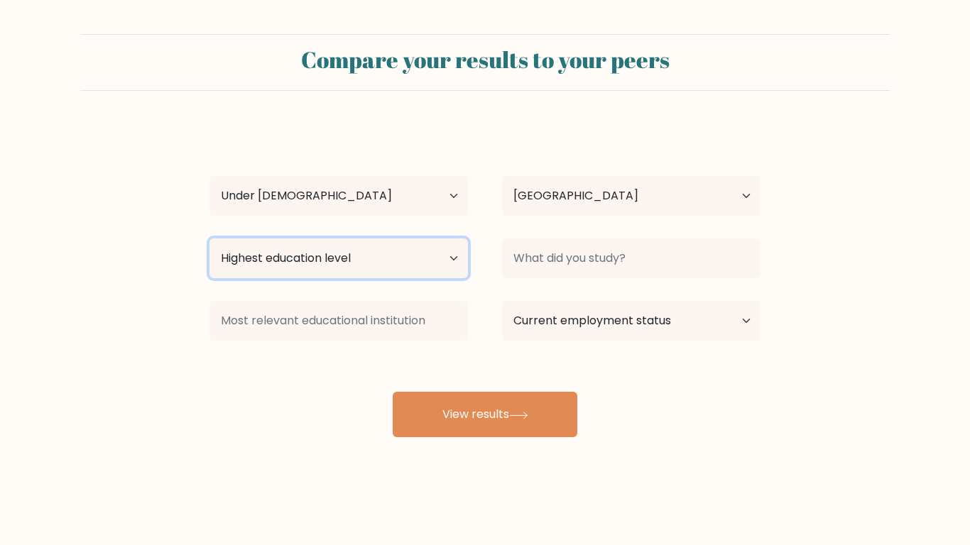
click at [355, 268] on select "Highest education level No schooling Primary Lower Secondary Upper Secondary Oc…" at bounding box center [338, 259] width 258 height 40
click at [567, 351] on div "Connor Bork Age Under 18 years old 18-24 years old 25-34 years old 35-44 years …" at bounding box center [485, 281] width 568 height 312
click at [383, 258] on select "Highest education level No schooling Primary Lower Secondary Upper Secondary Oc…" at bounding box center [338, 259] width 258 height 40
select select "upper_secondary"
click at [209, 239] on select "Highest education level No schooling Primary Lower Secondary Upper Secondary Oc…" at bounding box center [338, 259] width 258 height 40
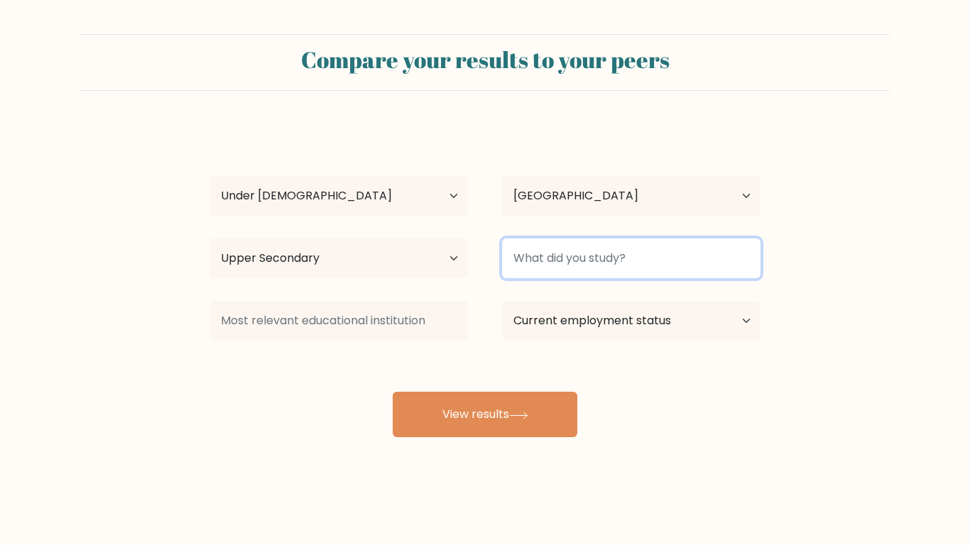
click at [582, 265] on input at bounding box center [631, 259] width 258 height 40
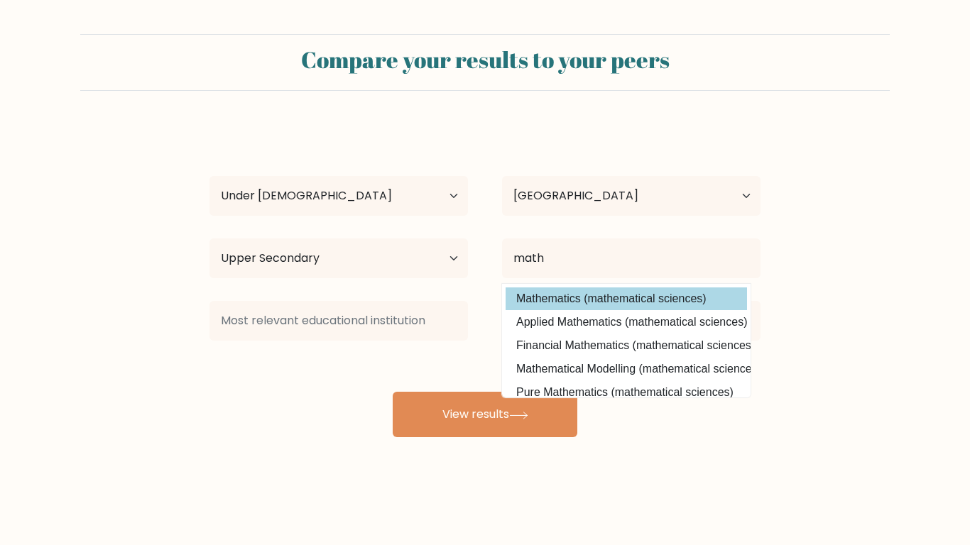
click at [608, 302] on option "Mathematics (mathematical sciences)" at bounding box center [625, 299] width 241 height 23
type input "Mathematics"
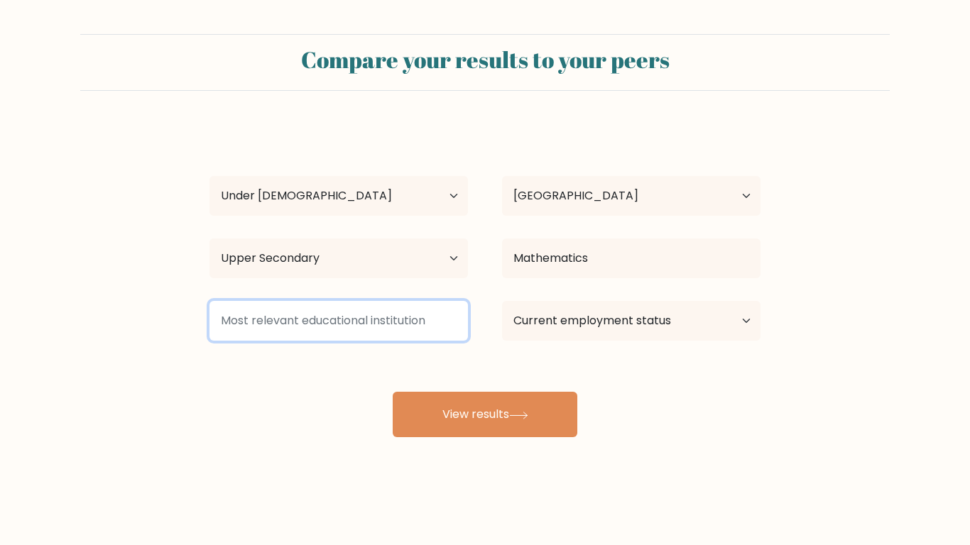
click at [350, 310] on input at bounding box center [338, 321] width 258 height 40
type input "m"
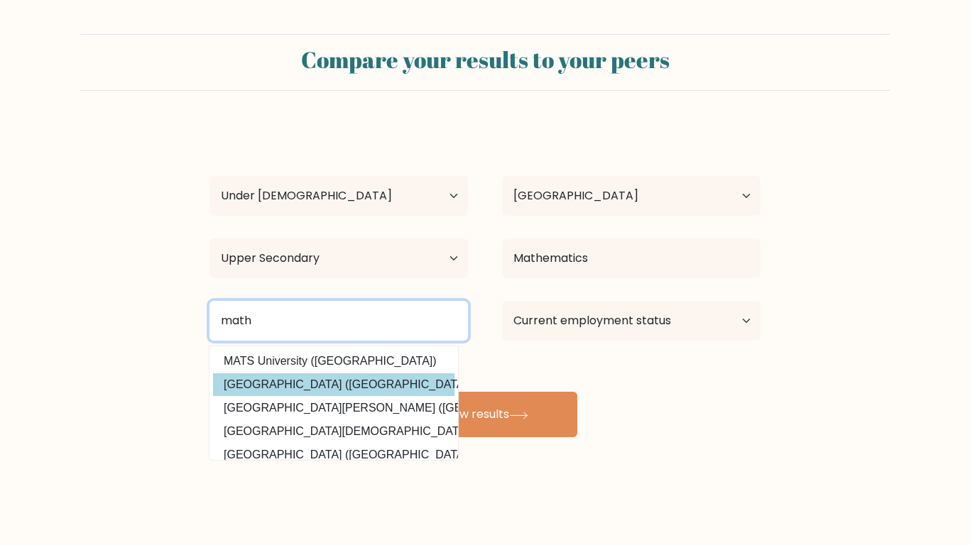
scroll to position [78, 0]
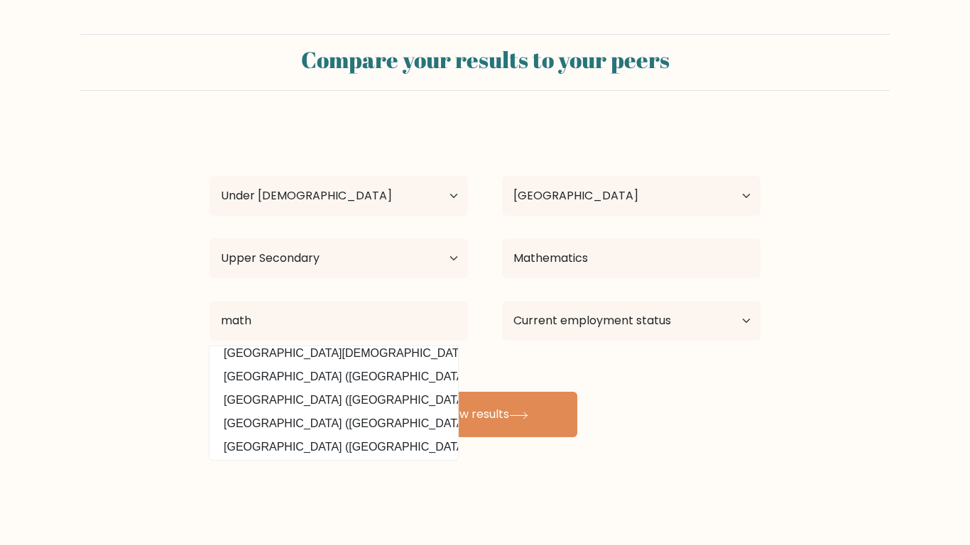
click at [351, 375] on option "Matrouh University (Egypt)" at bounding box center [333, 377] width 241 height 23
type input "[GEOGRAPHIC_DATA]"
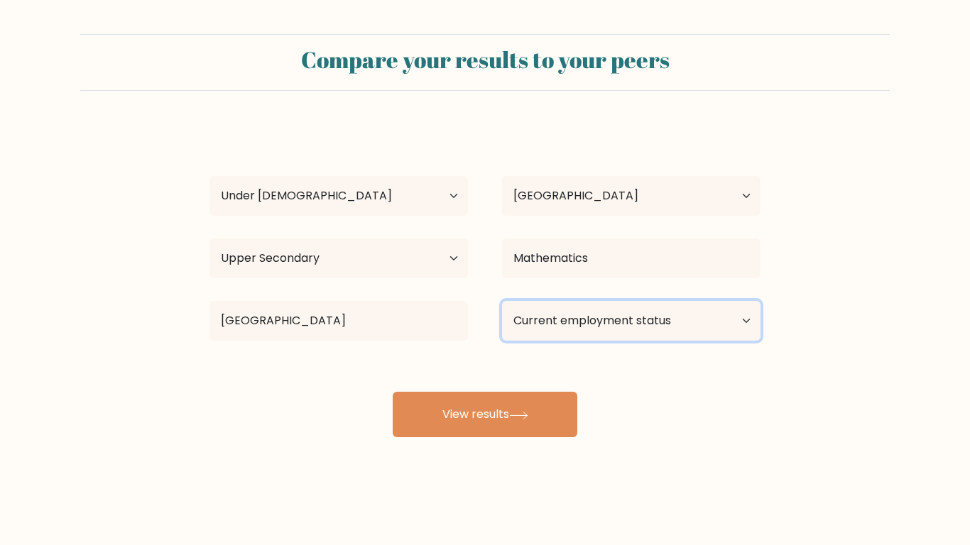
click at [638, 326] on select "Current employment status Employed Student Retired Other / prefer not to answer" at bounding box center [631, 321] width 258 height 40
click at [502, 301] on select "Current employment status Employed Student Retired Other / prefer not to answer" at bounding box center [631, 321] width 258 height 40
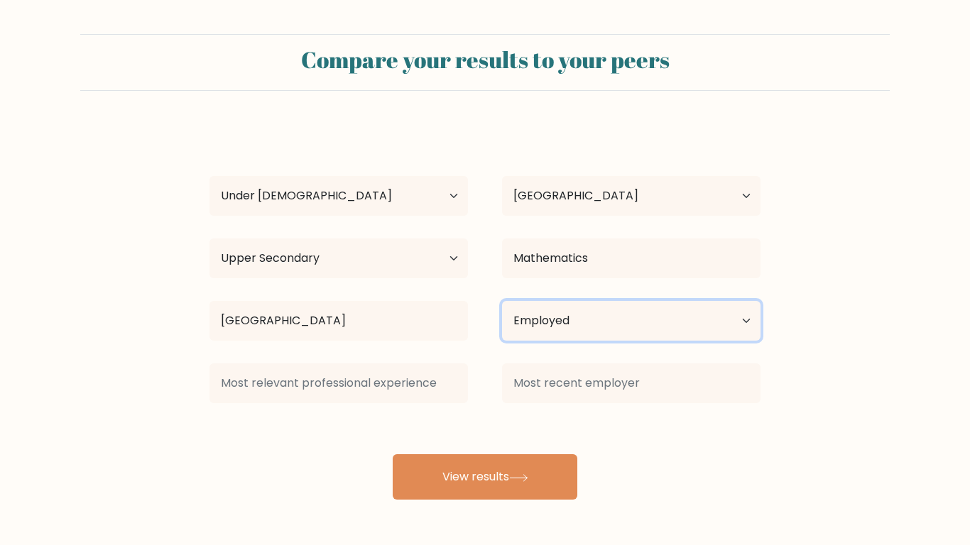
click at [544, 326] on select "Current employment status Employed Student Retired Other / prefer not to answer" at bounding box center [631, 321] width 258 height 40
select select "student"
click at [502, 301] on select "Current employment status Employed Student Retired Other / prefer not to answer" at bounding box center [631, 321] width 258 height 40
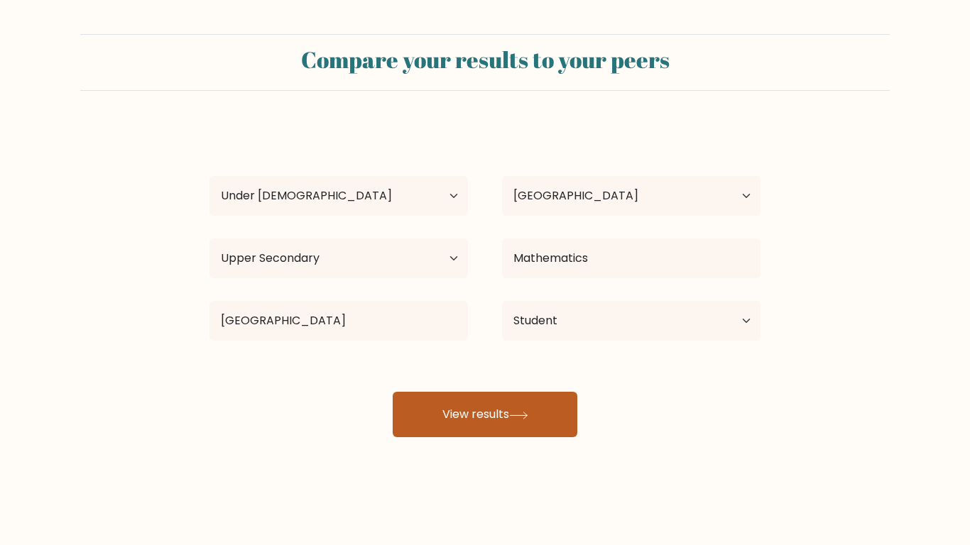
click at [471, 408] on button "View results" at bounding box center [485, 414] width 185 height 45
